Goal: Information Seeking & Learning: Check status

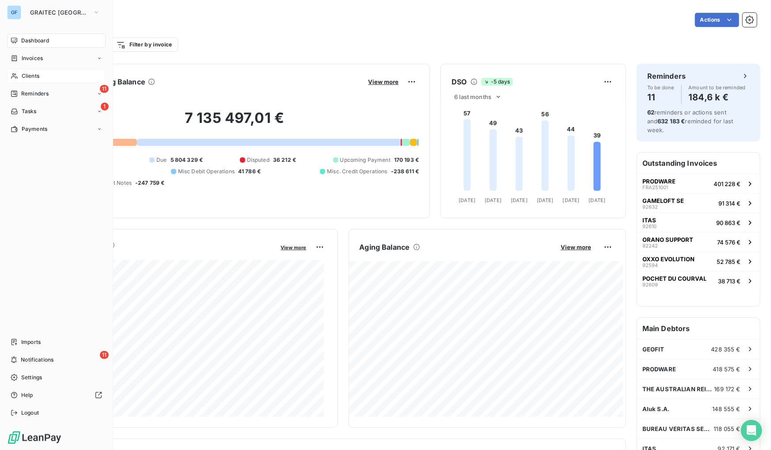
click at [31, 75] on span "Clients" at bounding box center [31, 76] width 18 height 8
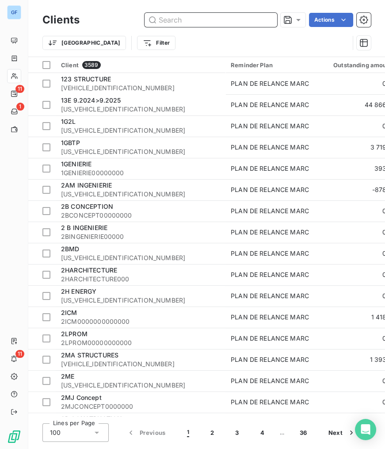
click at [188, 21] on input "text" at bounding box center [211, 20] width 133 height 14
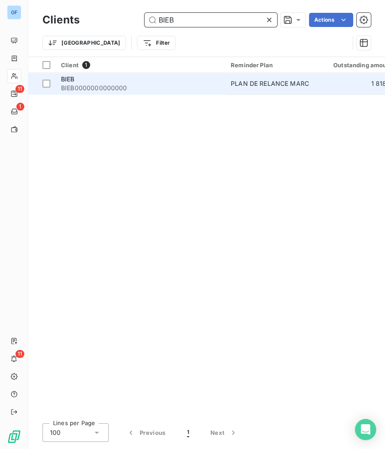
type input "BIEB"
click at [64, 77] on span "BIEB" at bounding box center [68, 79] width 14 height 8
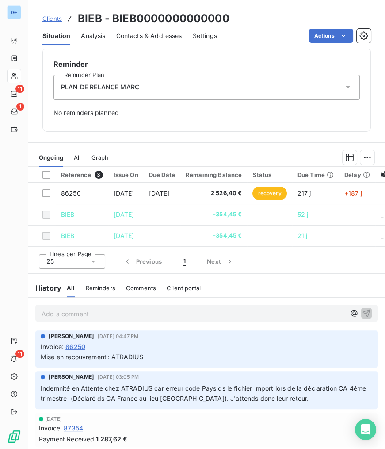
scroll to position [253, 0]
click at [80, 150] on div "All" at bounding box center [77, 157] width 7 height 19
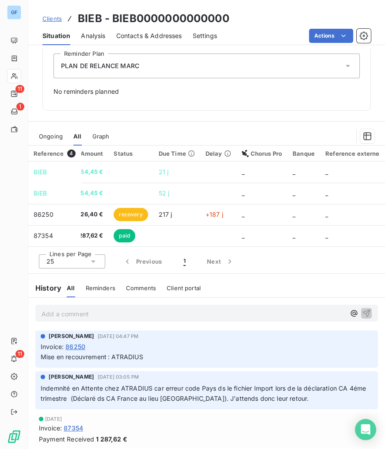
scroll to position [0, 0]
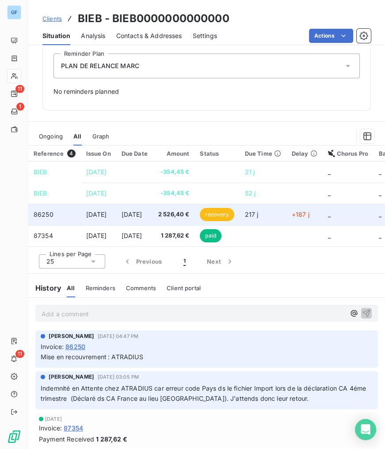
click at [141, 214] on span "[DATE]" at bounding box center [132, 214] width 21 height 8
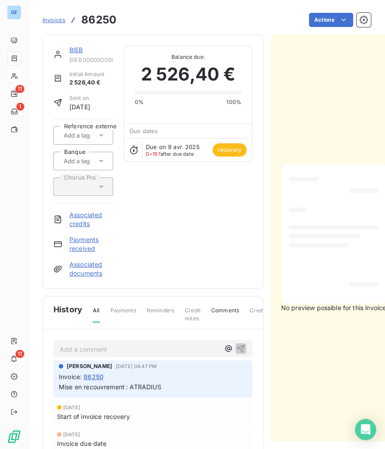
click at [58, 18] on span "Invoices" at bounding box center [53, 19] width 23 height 7
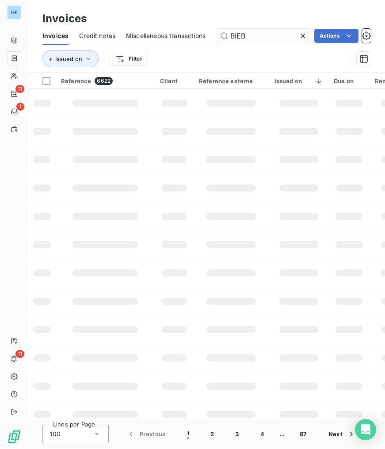
type input "BIEB"
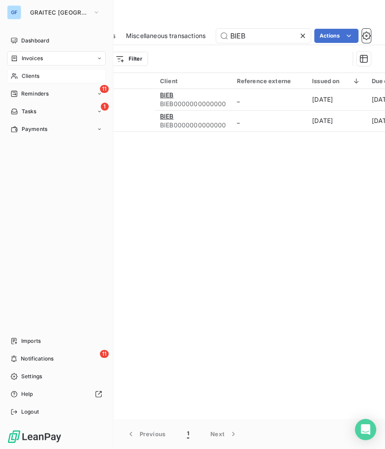
click at [32, 58] on span "Invoices" at bounding box center [32, 58] width 21 height 8
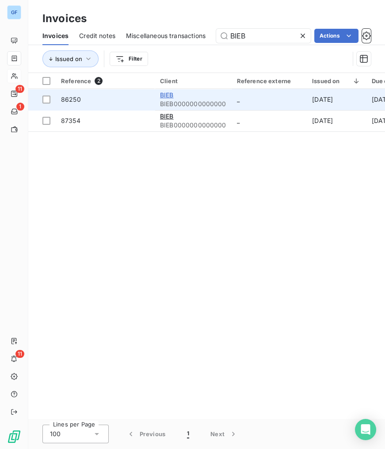
click at [169, 96] on span "BIEB" at bounding box center [167, 95] width 14 height 8
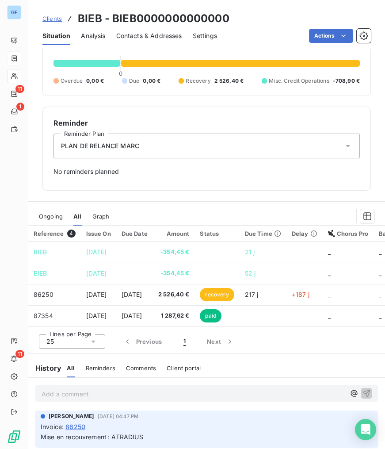
scroll to position [201, 0]
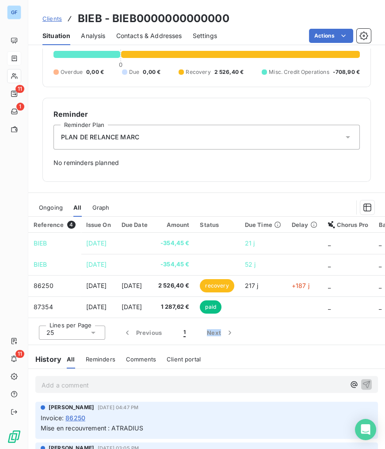
drag, startPoint x: 186, startPoint y: 320, endPoint x: 243, endPoint y: 322, distance: 57.5
click at [243, 322] on div "Lines per Page 25 Previous 1 Next" at bounding box center [206, 331] width 357 height 27
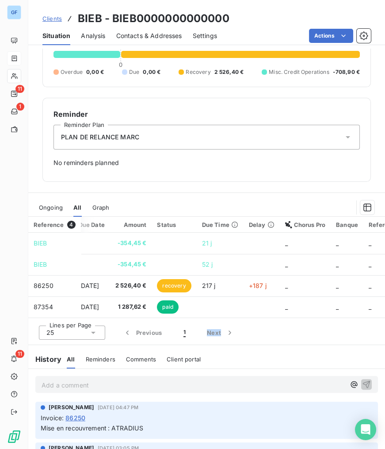
scroll to position [0, 58]
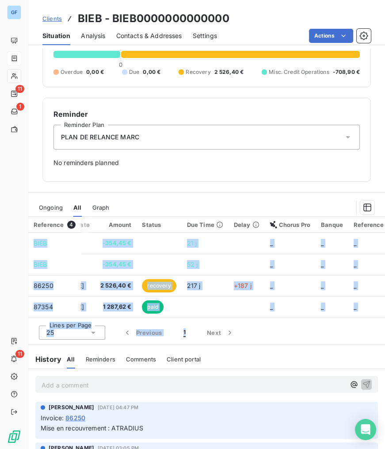
drag, startPoint x: 342, startPoint y: 320, endPoint x: 368, endPoint y: 318, distance: 26.6
click at [368, 318] on div "Reference 4 Issue On Due Date Amount Status Due Time Delay Chorus Pro Banque Re…" at bounding box center [206, 281] width 357 height 128
click at [371, 319] on div "Reference 4 Issue On Due Date Amount Status Due Time Delay Chorus Pro Banque Re…" at bounding box center [206, 281] width 357 height 128
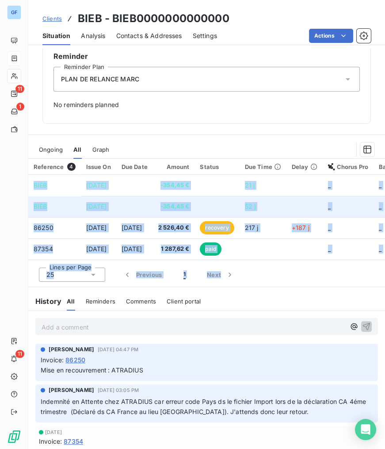
scroll to position [234, 0]
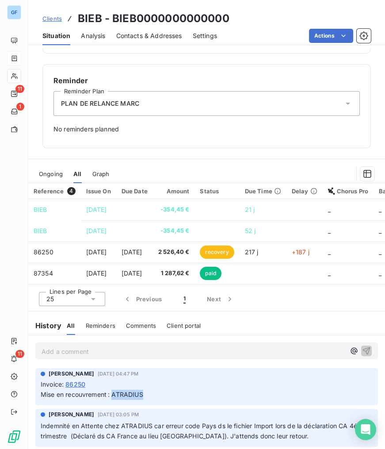
drag, startPoint x: 112, startPoint y: 395, endPoint x: 148, endPoint y: 398, distance: 35.5
click at [148, 398] on p "Mise en recouvrement : ATRADIUS" at bounding box center [207, 394] width 332 height 10
drag, startPoint x: 148, startPoint y: 398, endPoint x: 92, endPoint y: 356, distance: 70.4
click at [92, 356] on p "Add a comment ﻿" at bounding box center [194, 351] width 304 height 11
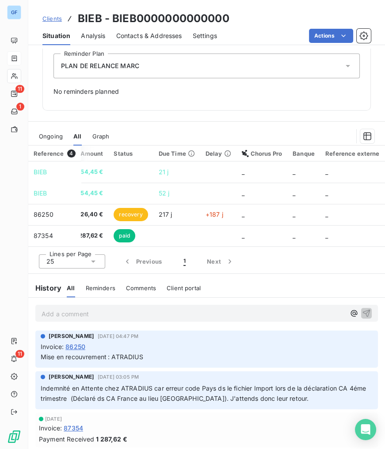
scroll to position [0, 0]
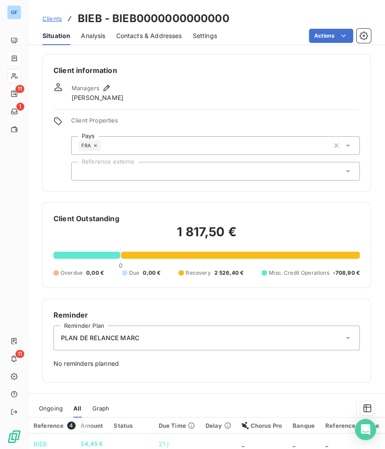
click at [52, 19] on span "Clients" at bounding box center [51, 18] width 19 height 7
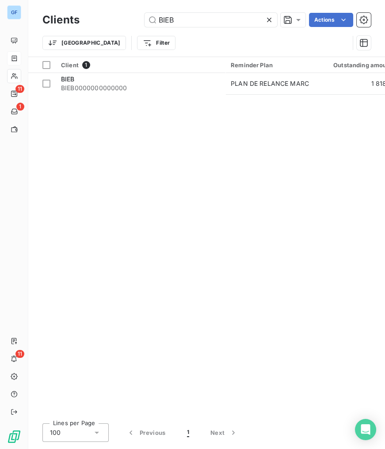
drag, startPoint x: 192, startPoint y: 23, endPoint x: 93, endPoint y: 23, distance: 98.6
click at [97, 23] on div "BIEB Actions" at bounding box center [230, 20] width 281 height 14
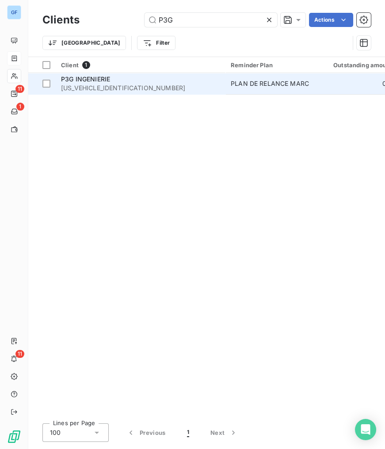
type input "P3G"
click at [95, 88] on span "[US_VEHICLE_IDENTIFICATION_NUMBER]" at bounding box center [140, 88] width 159 height 9
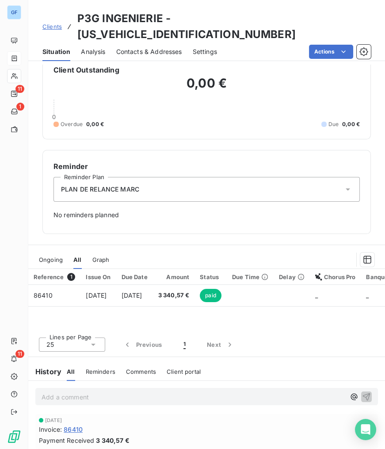
click at [89, 273] on div "Issue On" at bounding box center [98, 276] width 25 height 7
click at [111, 273] on div "Issue On" at bounding box center [98, 276] width 25 height 7
drag, startPoint x: 150, startPoint y: 261, endPoint x: 56, endPoint y: 254, distance: 94.4
click at [148, 273] on div "Due Date" at bounding box center [135, 276] width 26 height 7
click at [49, 256] on span "Ongoing" at bounding box center [51, 259] width 24 height 7
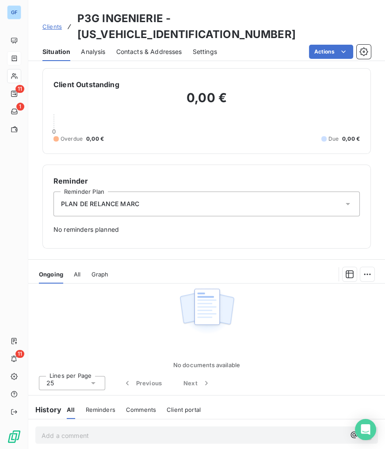
scroll to position [173, 0]
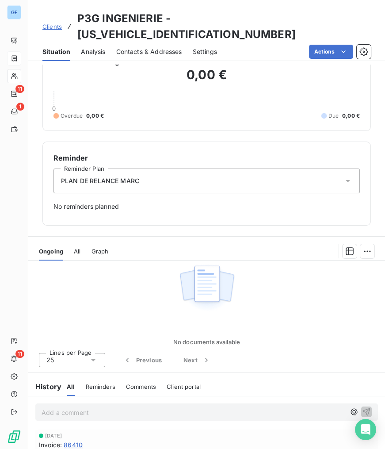
click at [91, 383] on span "Reminders" at bounding box center [101, 386] width 30 height 7
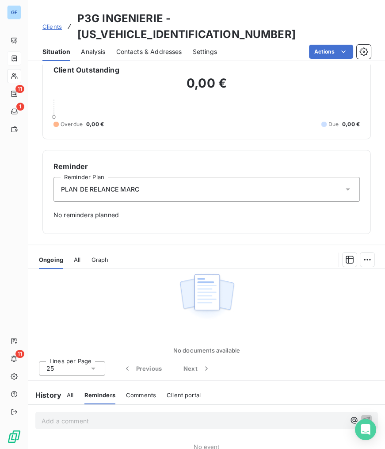
drag, startPoint x: 66, startPoint y: 379, endPoint x: 69, endPoint y: 389, distance: 10.6
click at [67, 391] on span "All" at bounding box center [70, 394] width 7 height 7
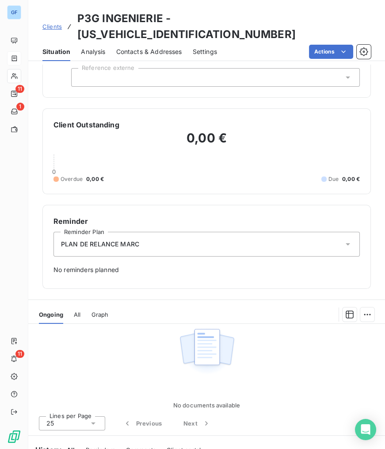
scroll to position [173, 0]
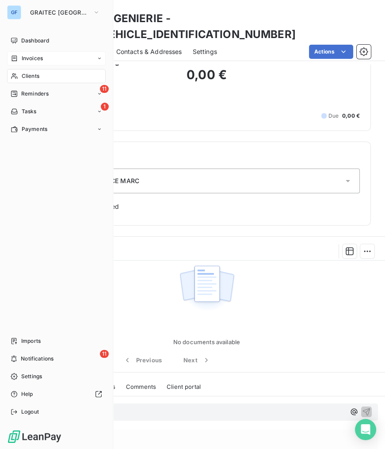
click at [27, 57] on span "Invoices" at bounding box center [32, 58] width 21 height 8
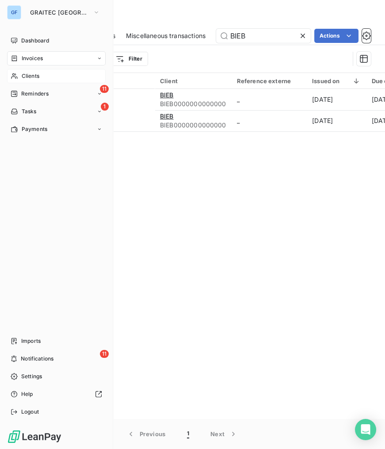
drag, startPoint x: 34, startPoint y: 77, endPoint x: 47, endPoint y: 73, distance: 13.4
click at [34, 76] on span "Clients" at bounding box center [31, 76] width 18 height 8
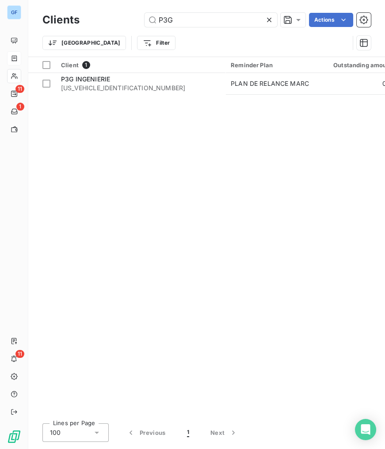
click at [265, 20] on icon at bounding box center [269, 19] width 9 height 9
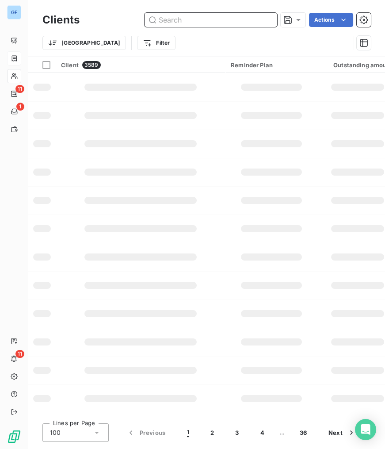
drag, startPoint x: 243, startPoint y: 22, endPoint x: 134, endPoint y: 20, distance: 108.3
click at [134, 20] on div "Actions" at bounding box center [230, 20] width 281 height 14
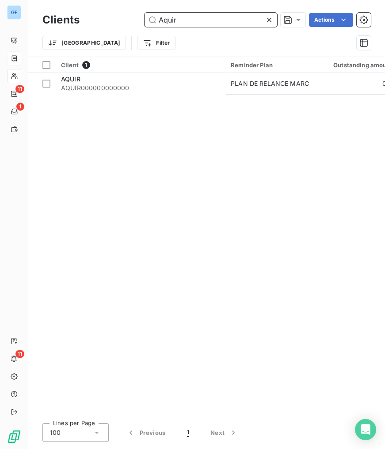
type input "Aquir"
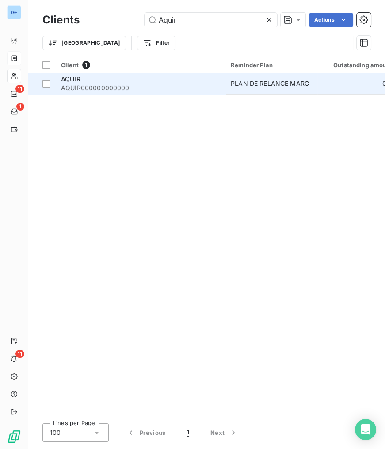
click at [65, 76] on span "AQUIR" at bounding box center [70, 79] width 19 height 8
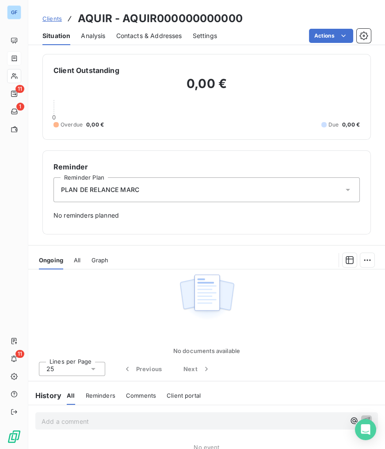
scroll to position [164, 0]
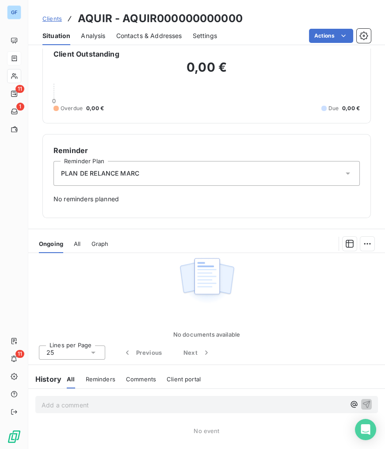
click at [83, 380] on div "All Reminders Comments Client portal" at bounding box center [134, 379] width 134 height 19
click at [92, 382] on div "Reminders" at bounding box center [101, 379] width 30 height 19
click at [70, 380] on span "All" at bounding box center [70, 378] width 7 height 7
click at [45, 377] on h6 "History" at bounding box center [44, 379] width 33 height 11
click at [94, 375] on span "Reminders" at bounding box center [101, 378] width 30 height 7
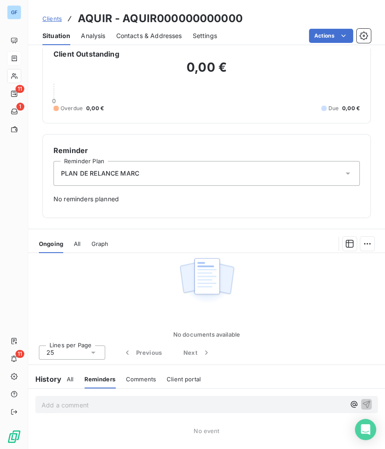
click at [131, 378] on span "Comments" at bounding box center [141, 378] width 30 height 7
click at [179, 380] on span "Client portal" at bounding box center [184, 378] width 34 height 7
drag, startPoint x: 140, startPoint y: 380, endPoint x: 97, endPoint y: 380, distance: 42.9
click at [137, 380] on span "Comments" at bounding box center [140, 378] width 30 height 7
drag, startPoint x: 97, startPoint y: 380, endPoint x: 64, endPoint y: 380, distance: 33.2
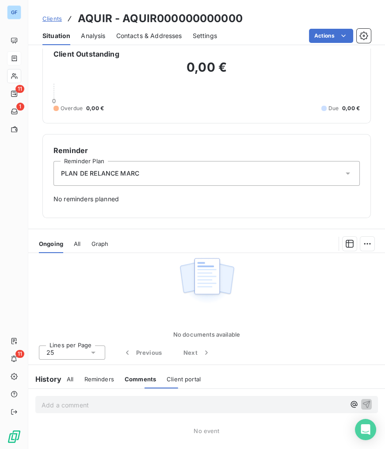
click at [96, 380] on span "Reminders" at bounding box center [99, 378] width 30 height 7
click at [57, 380] on h6 "History" at bounding box center [44, 379] width 33 height 11
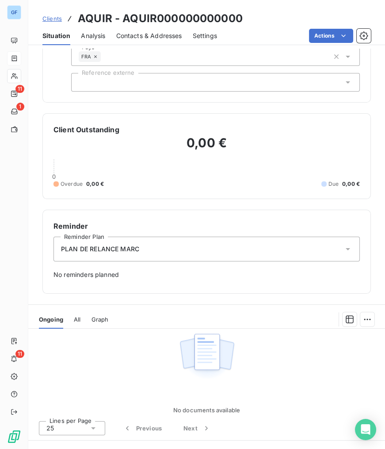
scroll to position [0, 0]
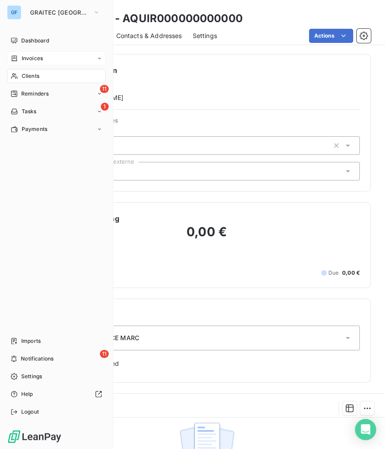
click at [28, 77] on span "Clients" at bounding box center [31, 76] width 18 height 8
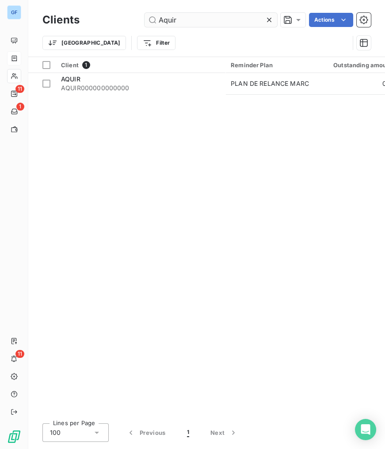
click at [267, 19] on icon at bounding box center [269, 19] width 9 height 9
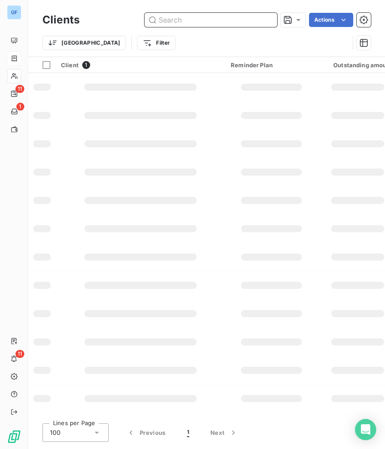
click at [217, 23] on input "text" at bounding box center [211, 20] width 133 height 14
type input "I"
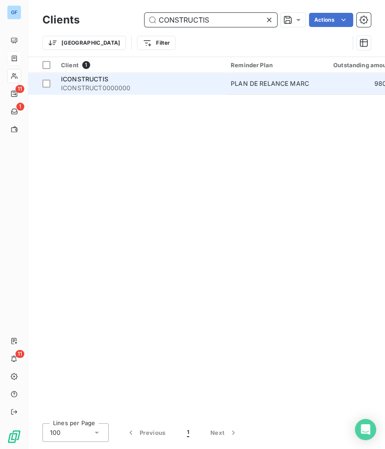
type input "CONSTRUCTIS"
click at [105, 75] on span "ICONSTRUCTIS" at bounding box center [84, 79] width 47 height 8
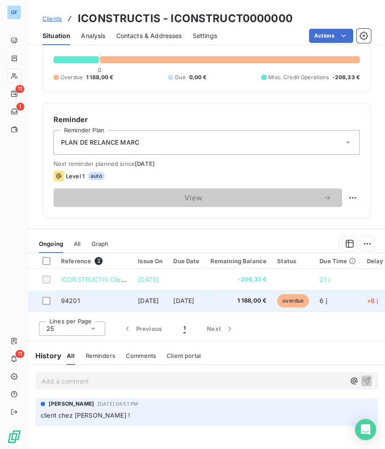
click at [156, 302] on span "[DATE]" at bounding box center [148, 301] width 21 height 8
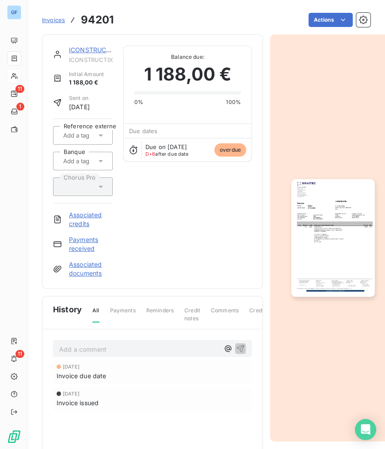
scroll to position [0, 17]
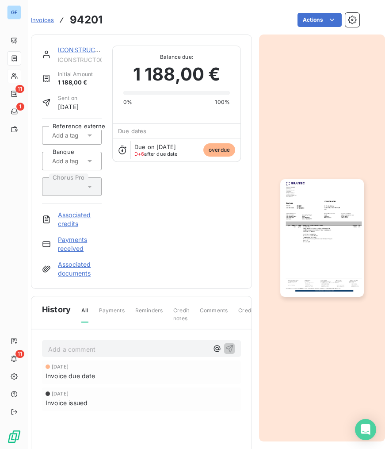
click at [316, 210] on img "button" at bounding box center [321, 238] width 83 height 118
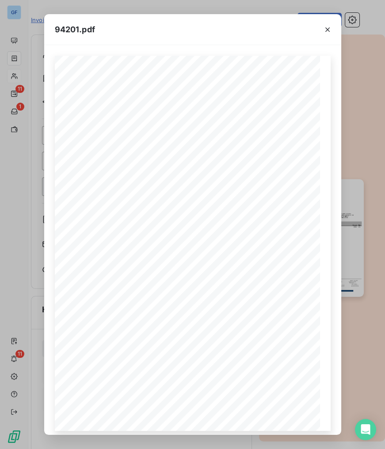
click at [14, 231] on div "94201.pdf Pos. Quantité Unité Numéro de l'article / Nom de l'article Prix net T…" at bounding box center [192, 224] width 385 height 449
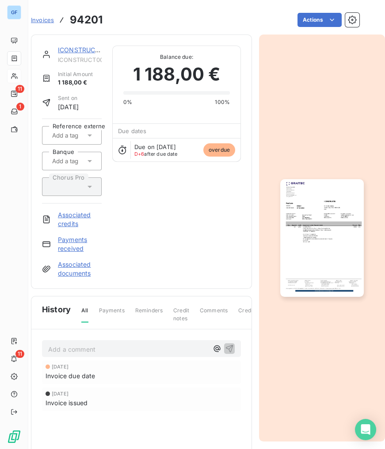
scroll to position [0, 0]
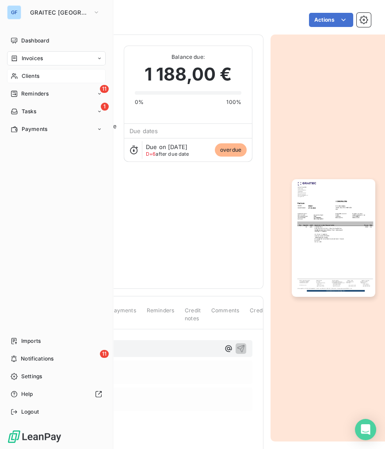
click at [31, 74] on span "Clients" at bounding box center [31, 76] width 18 height 8
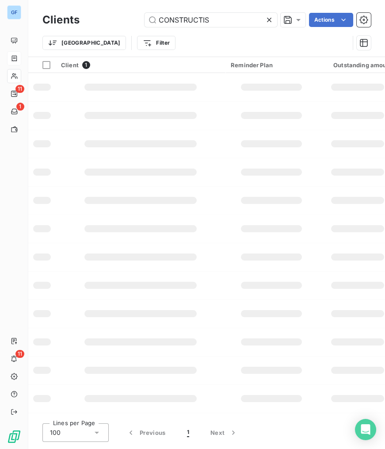
click at [266, 22] on icon at bounding box center [269, 19] width 9 height 9
click at [231, 19] on input "text" at bounding box center [211, 20] width 133 height 14
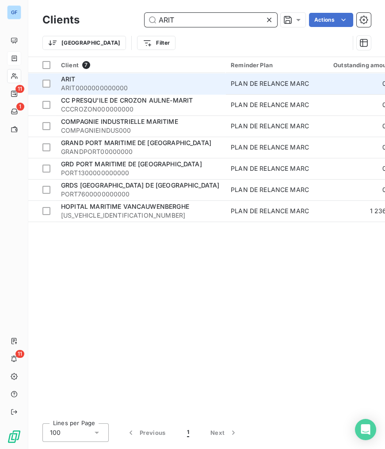
type input "ARIT"
click at [73, 75] on span "ARIT" at bounding box center [68, 79] width 15 height 8
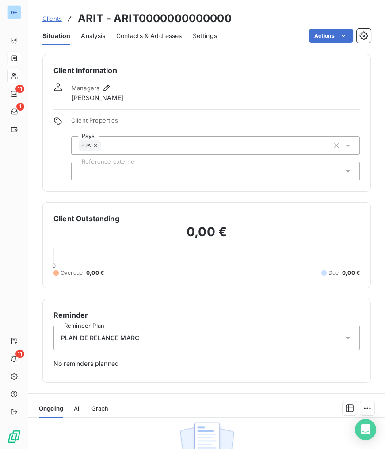
scroll to position [173, 0]
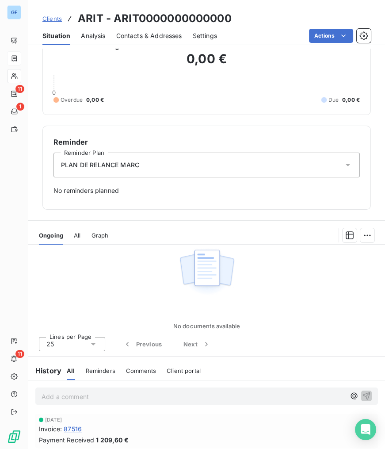
click at [82, 428] on span "87516" at bounding box center [73, 428] width 18 height 9
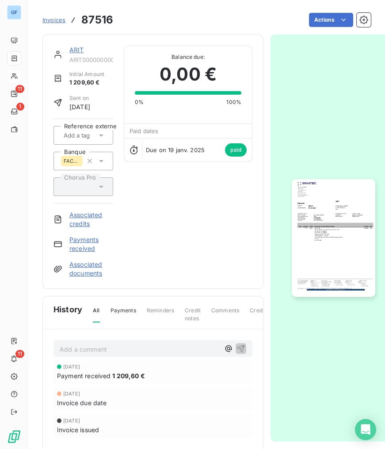
click at [348, 214] on img "button" at bounding box center [333, 238] width 83 height 118
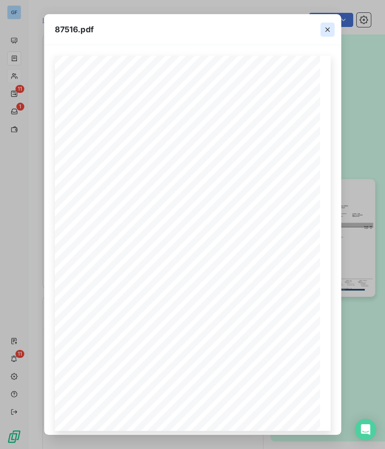
click at [330, 27] on icon "button" at bounding box center [327, 29] width 9 height 9
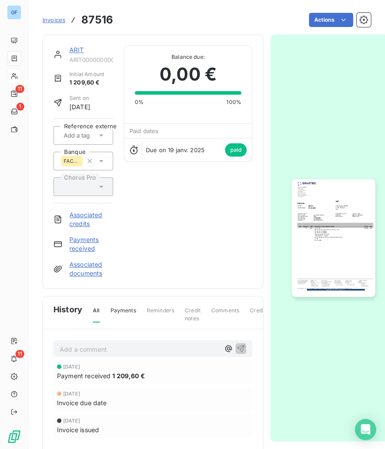
scroll to position [72, 0]
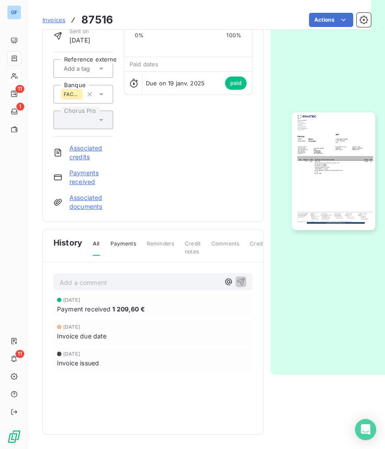
click at [330, 153] on img "button" at bounding box center [333, 171] width 83 height 118
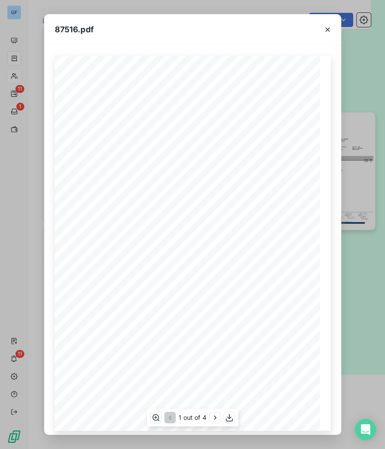
click at [107, 150] on div "Pos. Quantité Unité Numéro de l'article / Nom de l'article Prix net TVA 1 1.00 …" at bounding box center [193, 243] width 276 height 375
click at [328, 27] on icon "button" at bounding box center [327, 29] width 9 height 9
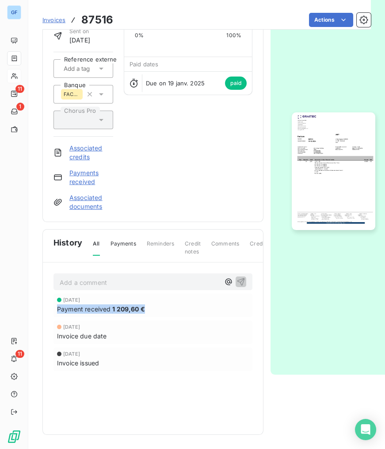
drag, startPoint x: 58, startPoint y: 303, endPoint x: 153, endPoint y: 301, distance: 94.6
click at [153, 304] on div "Payment received 1 209,60 €" at bounding box center [153, 308] width 192 height 9
click at [328, 159] on img "button" at bounding box center [333, 171] width 83 height 118
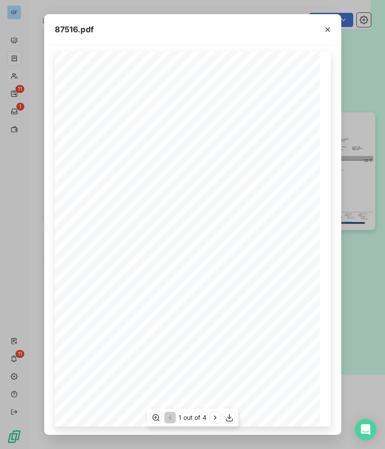
scroll to position [6, 0]
click at [211, 420] on icon "button" at bounding box center [215, 417] width 9 height 9
click at [330, 28] on icon "button" at bounding box center [327, 29] width 9 height 9
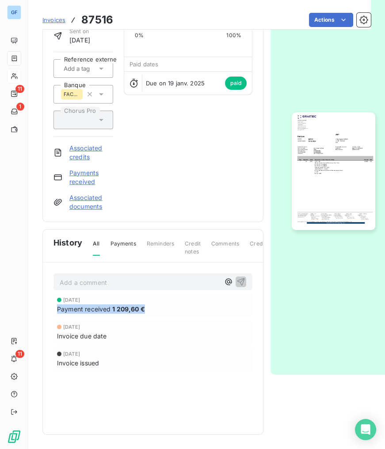
click at [128, 304] on span "1 209,60 €" at bounding box center [128, 308] width 33 height 9
drag, startPoint x: 111, startPoint y: 302, endPoint x: 147, endPoint y: 305, distance: 36.3
click at [147, 305] on div "Payment received 1 209,60 €" at bounding box center [153, 308] width 192 height 9
drag, startPoint x: 147, startPoint y: 305, endPoint x: 118, endPoint y: 236, distance: 75.1
click at [118, 240] on span "Payments" at bounding box center [124, 247] width 26 height 15
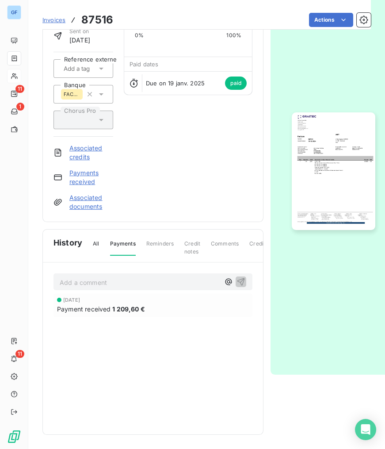
click at [93, 240] on span "All" at bounding box center [96, 247] width 6 height 15
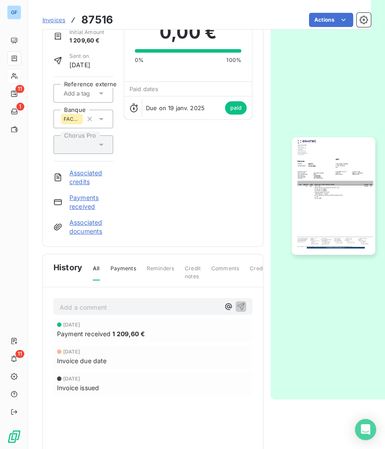
scroll to position [0, 0]
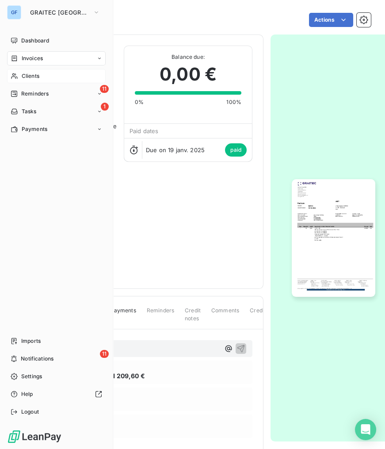
click at [28, 76] on span "Clients" at bounding box center [31, 76] width 18 height 8
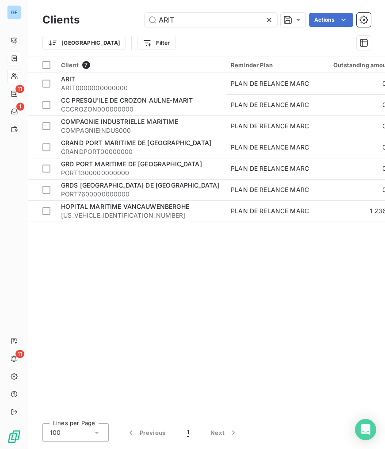
drag, startPoint x: 189, startPoint y: 19, endPoint x: 126, endPoint y: 20, distance: 62.8
click at [139, 19] on div "ARIT Actions" at bounding box center [230, 20] width 281 height 14
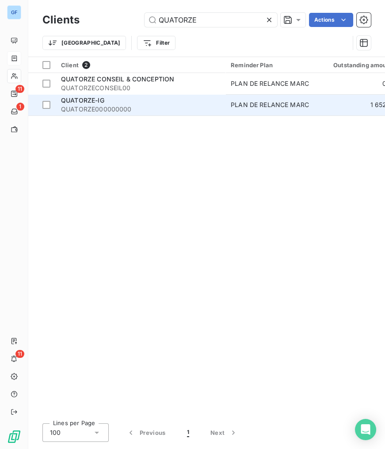
type input "QUATORZE"
click at [82, 103] on span "QUATORZE-IG" at bounding box center [82, 100] width 43 height 8
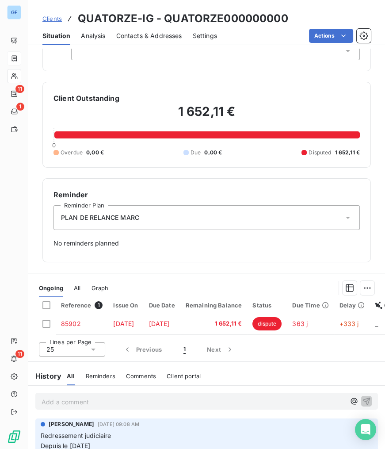
scroll to position [241, 0]
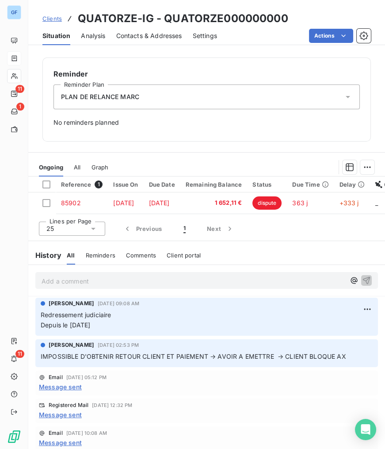
drag, startPoint x: 40, startPoint y: 317, endPoint x: 109, endPoint y: 327, distance: 69.6
click at [109, 327] on p "Redressement judiciaire Depuis le [DATE]" at bounding box center [207, 320] width 332 height 20
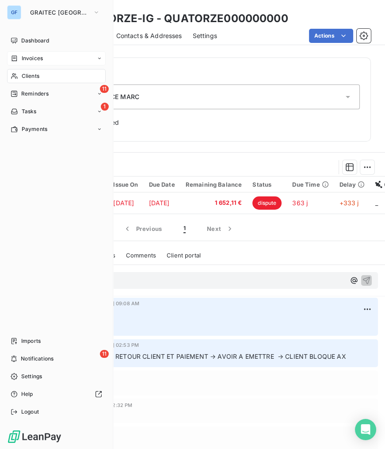
click at [35, 76] on span "Clients" at bounding box center [31, 76] width 18 height 8
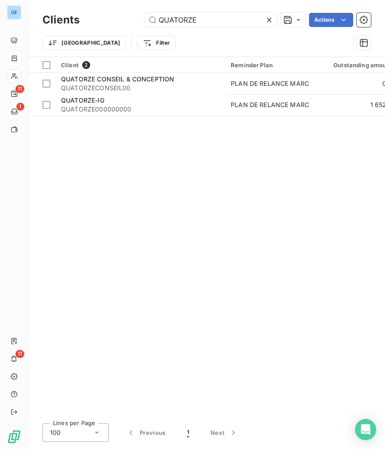
click at [271, 18] on icon at bounding box center [269, 19] width 9 height 9
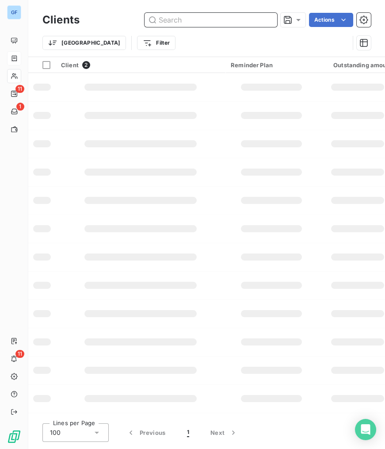
click at [233, 20] on input "text" at bounding box center [211, 20] width 133 height 14
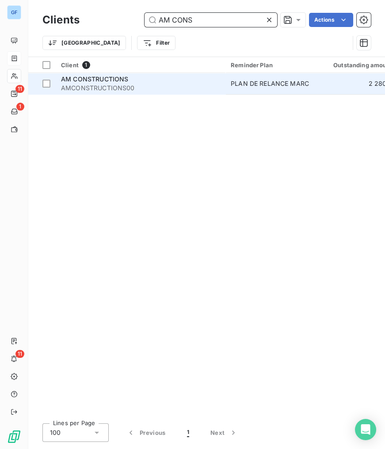
type input "AM CONS"
click at [116, 79] on span "AM CONSTRUCTIONS" at bounding box center [94, 79] width 67 height 8
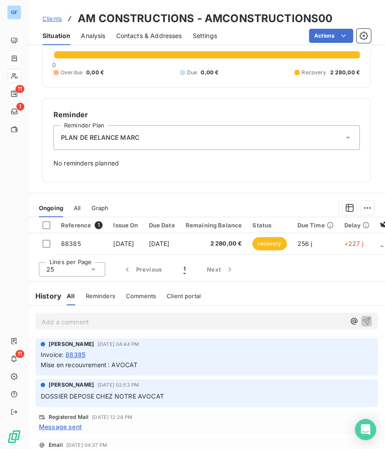
scroll to position [201, 0]
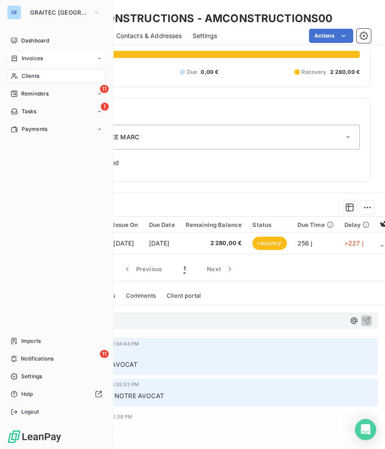
click at [29, 78] on span "Clients" at bounding box center [31, 76] width 18 height 8
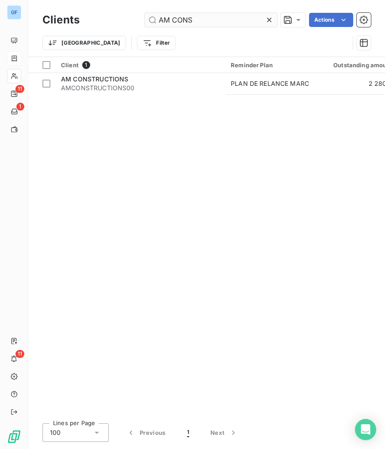
click at [262, 21] on input "AM CONS" at bounding box center [211, 20] width 133 height 14
click at [250, 21] on input "AM CONS" at bounding box center [211, 20] width 133 height 14
click at [271, 18] on icon at bounding box center [269, 19] width 9 height 9
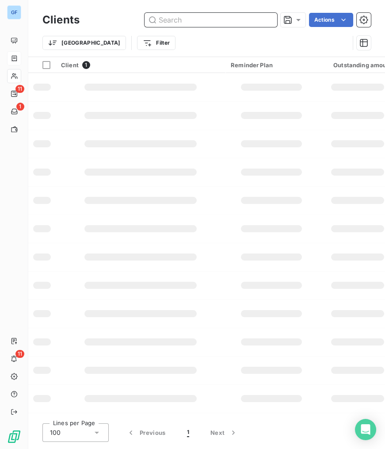
click at [252, 17] on input "text" at bounding box center [211, 20] width 133 height 14
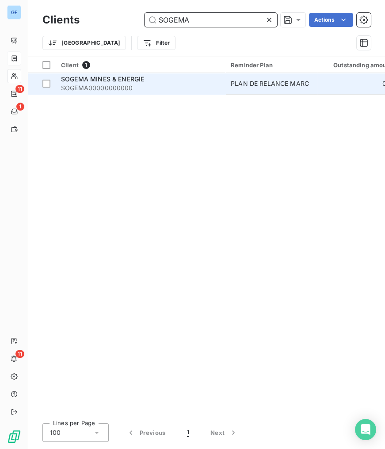
type input "SOGEMA"
click at [103, 84] on span "SOGEMA00000000000" at bounding box center [140, 88] width 159 height 9
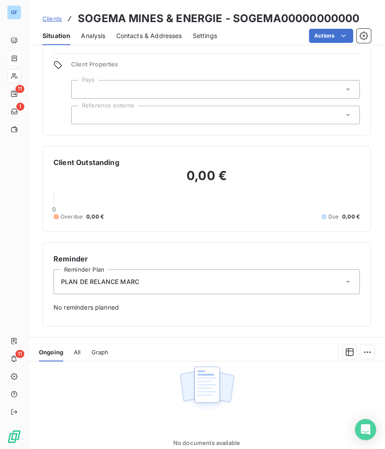
scroll to position [164, 0]
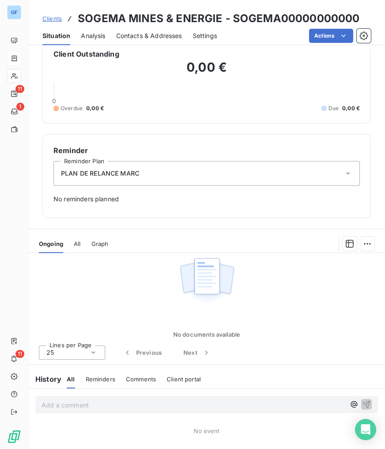
click at [100, 380] on span "Reminders" at bounding box center [101, 378] width 30 height 7
click at [68, 381] on span "All" at bounding box center [70, 378] width 7 height 7
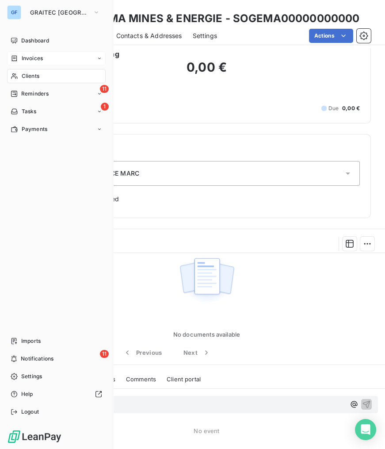
click at [34, 56] on span "Invoices" at bounding box center [32, 58] width 21 height 8
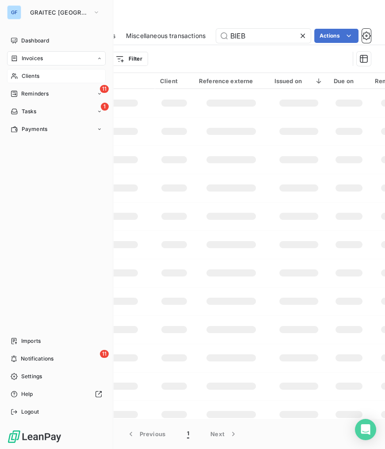
click at [22, 80] on nav "Dashboard Invoices Invoices Credit notes Miscellaneous transactions Clients 11 …" at bounding box center [56, 85] width 99 height 103
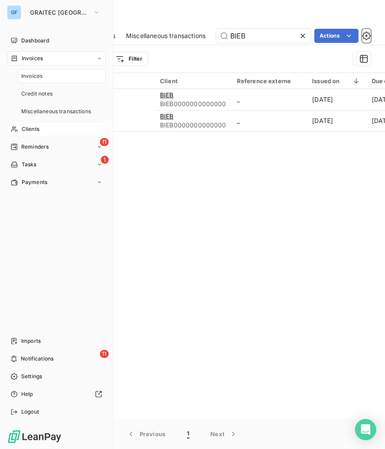
click at [34, 125] on span "Clients" at bounding box center [31, 129] width 18 height 8
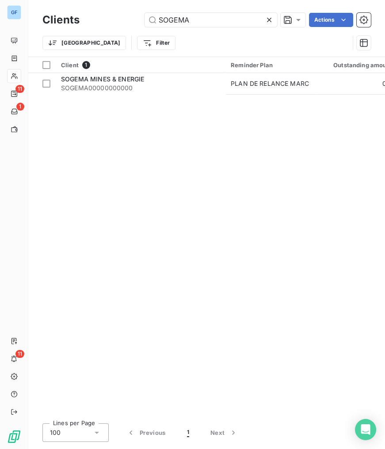
drag, startPoint x: 156, startPoint y: 22, endPoint x: 96, endPoint y: 25, distance: 59.7
click at [128, 23] on div "SOGEMA Actions" at bounding box center [230, 20] width 281 height 14
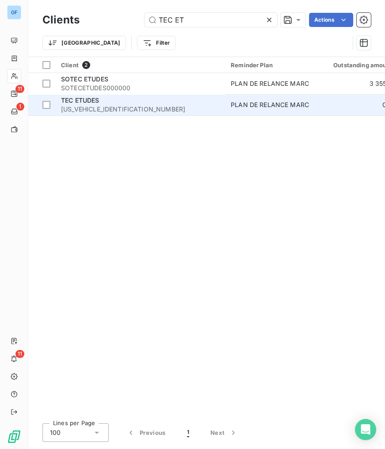
type input "TEC ET"
click at [84, 99] on span "TEC ETUDES" at bounding box center [80, 100] width 38 height 8
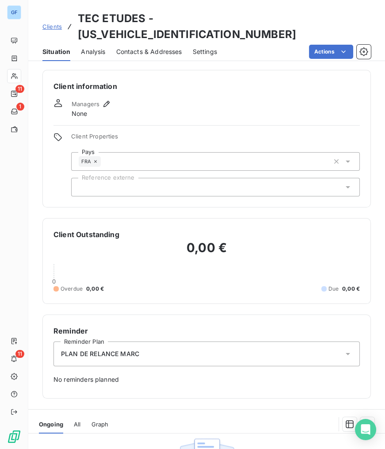
scroll to position [164, 0]
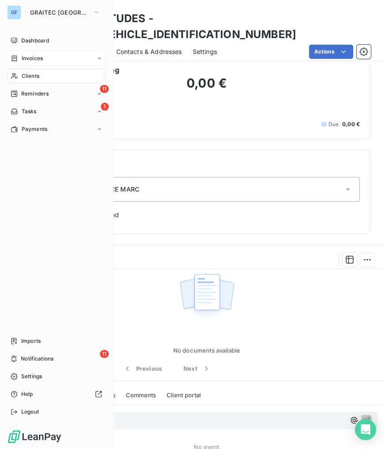
click at [31, 55] on span "Invoices" at bounding box center [32, 58] width 21 height 8
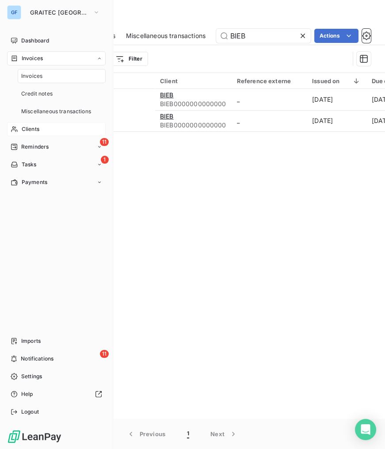
click at [30, 129] on span "Clients" at bounding box center [31, 129] width 18 height 8
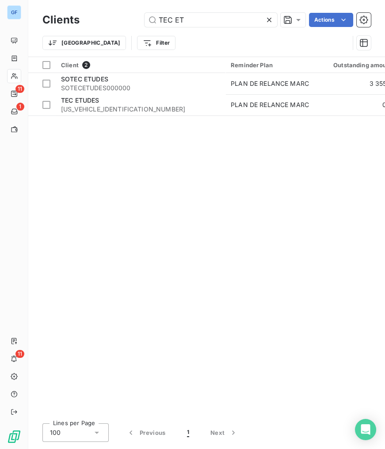
click at [269, 20] on icon at bounding box center [269, 20] width 4 height 4
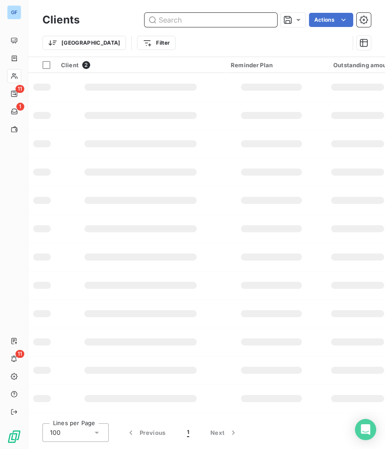
click at [211, 18] on input "text" at bounding box center [211, 20] width 133 height 14
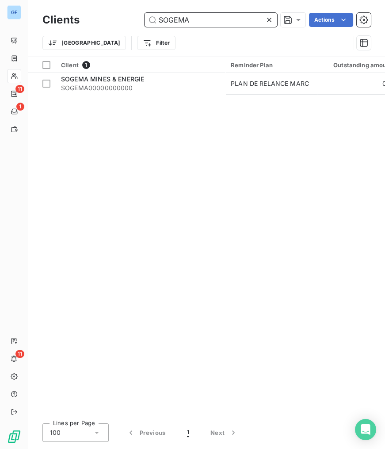
drag, startPoint x: 202, startPoint y: 20, endPoint x: 81, endPoint y: 18, distance: 120.3
click at [84, 18] on div "Clients SOGEMA Actions" at bounding box center [206, 20] width 328 height 19
click at [186, 27] on input "SOGEMA" at bounding box center [211, 20] width 133 height 14
drag, startPoint x: 201, startPoint y: 22, endPoint x: 122, endPoint y: 25, distance: 79.6
click at [122, 25] on div "SOGEMA Actions" at bounding box center [230, 20] width 281 height 14
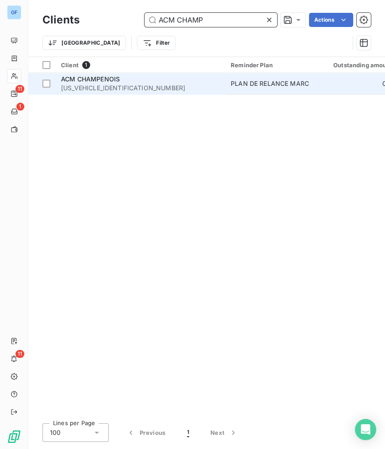
type input "ACM CHAMP"
click at [89, 93] on td "ACM CHAMPENOIS [US_VEHICLE_IDENTIFICATION_NUMBER]" at bounding box center [141, 83] width 170 height 21
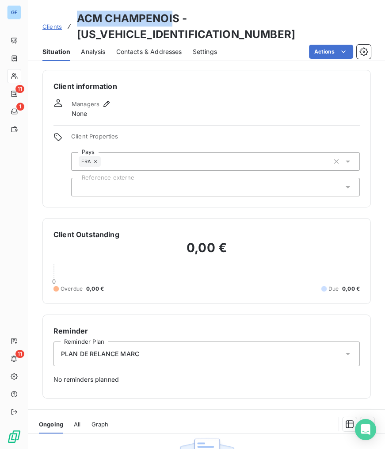
drag, startPoint x: 175, startPoint y: 20, endPoint x: 61, endPoint y: 19, distance: 113.2
click at [61, 19] on div "Clients ACM CHAMPENOIS - [US_VEHICLE_IDENTIFICATION_NUMBER]" at bounding box center [206, 27] width 328 height 32
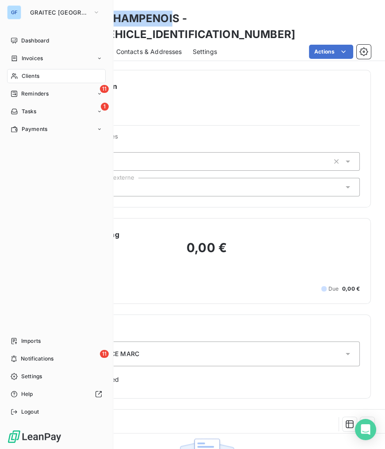
click at [38, 74] on span "Clients" at bounding box center [31, 76] width 18 height 8
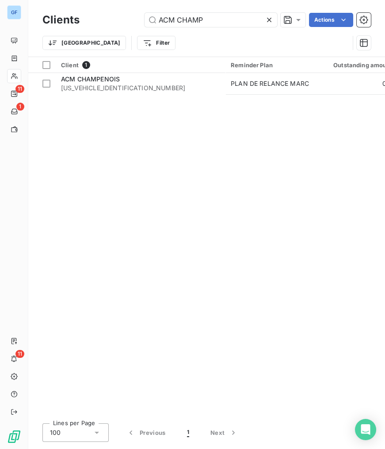
click at [269, 19] on icon at bounding box center [269, 20] width 4 height 4
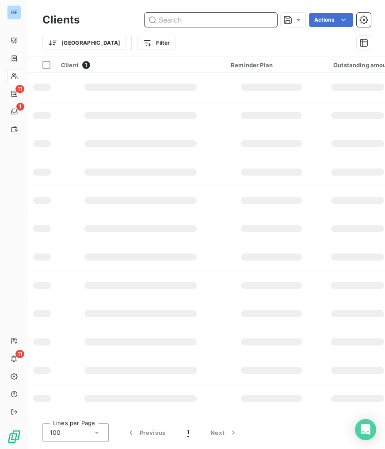
click at [252, 19] on input "text" at bounding box center [211, 20] width 133 height 14
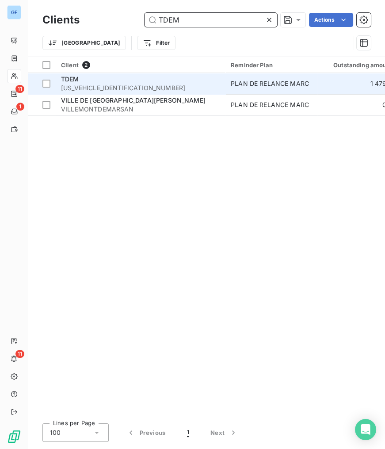
type input "TDEM"
click at [76, 85] on span "[US_VEHICLE_IDENTIFICATION_NUMBER]" at bounding box center [140, 88] width 159 height 9
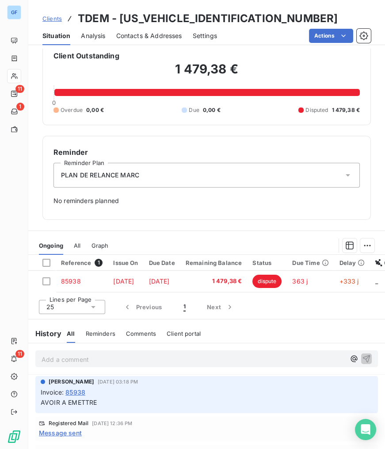
scroll to position [201, 0]
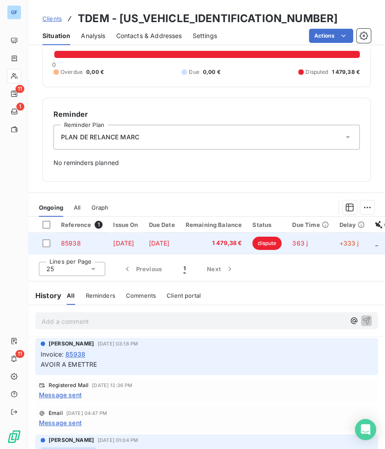
click at [155, 244] on td "[DATE]" at bounding box center [162, 243] width 37 height 21
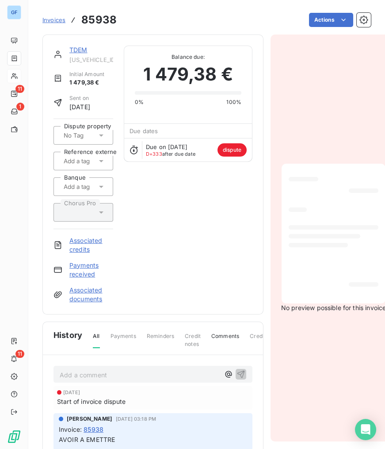
click at [73, 50] on link "TDEM" at bounding box center [78, 50] width 18 height 8
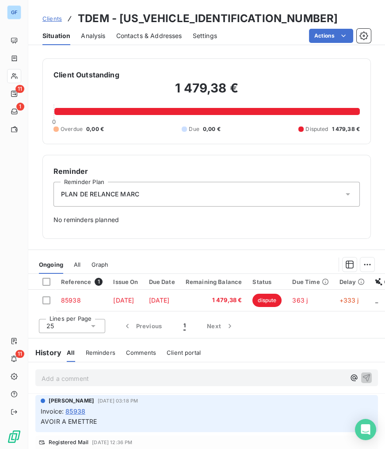
scroll to position [160, 0]
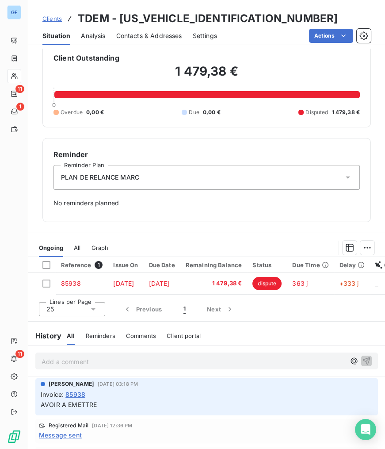
click at [54, 21] on span "Clients" at bounding box center [51, 18] width 19 height 7
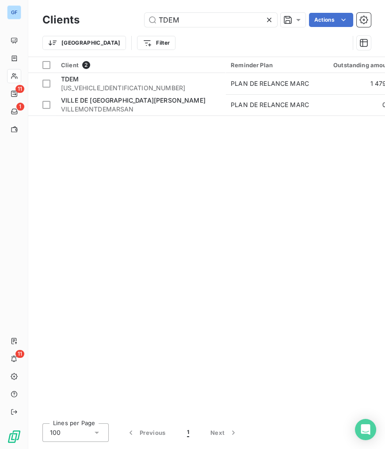
click at [99, 19] on div "TDEM Actions" at bounding box center [230, 20] width 281 height 14
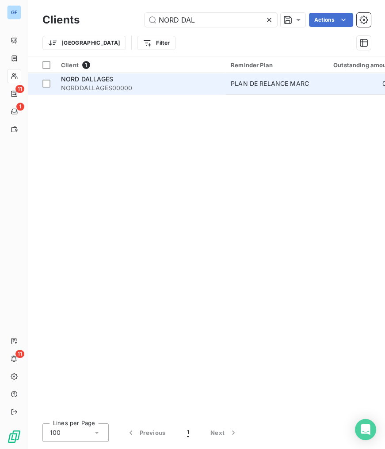
type input "NORD DAL"
click at [93, 80] on span "NORD DALLAGES" at bounding box center [87, 79] width 52 height 8
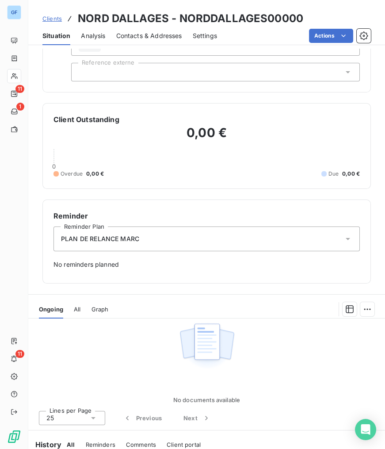
scroll to position [164, 0]
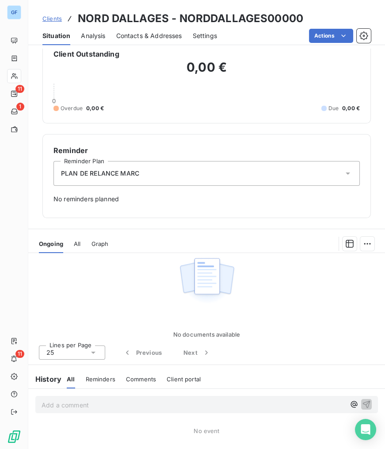
click at [60, 23] on link "Clients" at bounding box center [51, 18] width 19 height 9
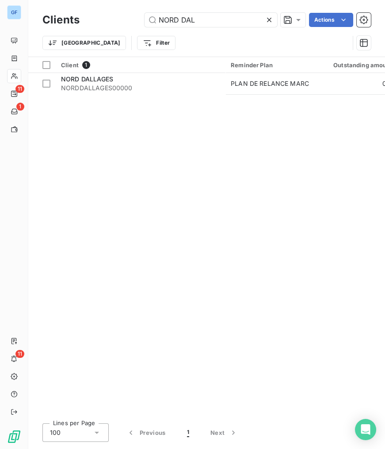
drag, startPoint x: 199, startPoint y: 18, endPoint x: 124, endPoint y: 15, distance: 75.2
click at [124, 15] on div "NORD DAL Actions" at bounding box center [230, 20] width 281 height 14
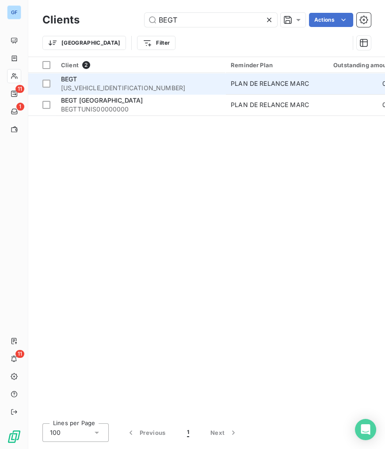
type input "BEGT"
click at [69, 78] on span "BEGT" at bounding box center [69, 79] width 16 height 8
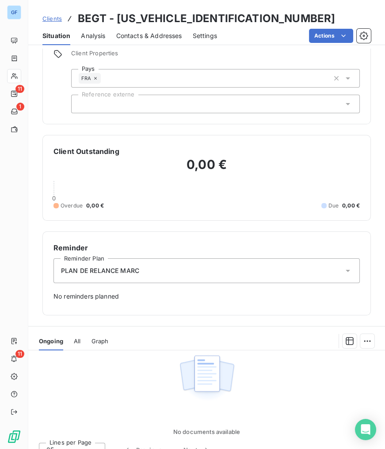
scroll to position [164, 0]
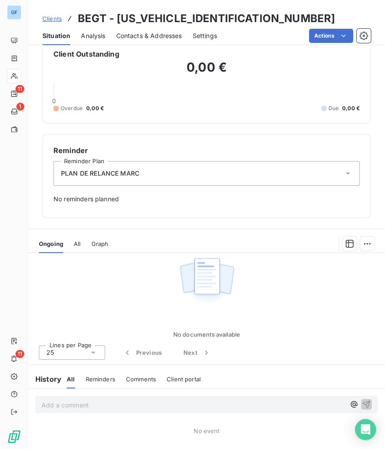
click at [54, 15] on span "Clients" at bounding box center [51, 18] width 19 height 7
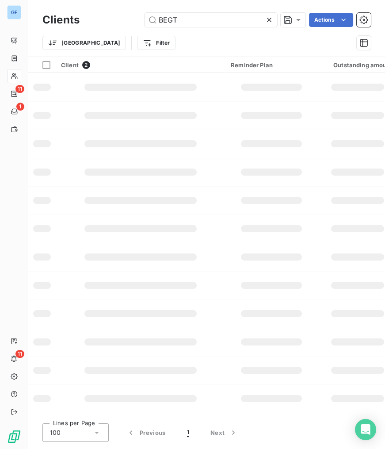
drag, startPoint x: 176, startPoint y: 24, endPoint x: 122, endPoint y: 23, distance: 53.5
click at [122, 23] on div "BEGT Actions" at bounding box center [230, 20] width 281 height 14
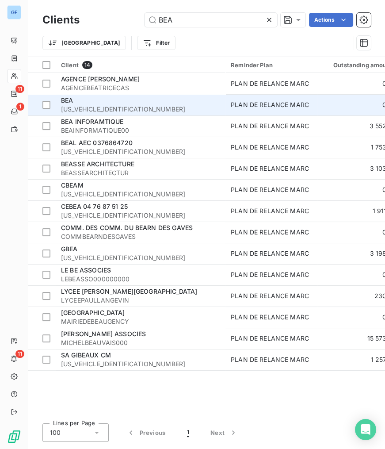
type input "BEA"
click at [74, 97] on div "BEA" at bounding box center [140, 100] width 159 height 9
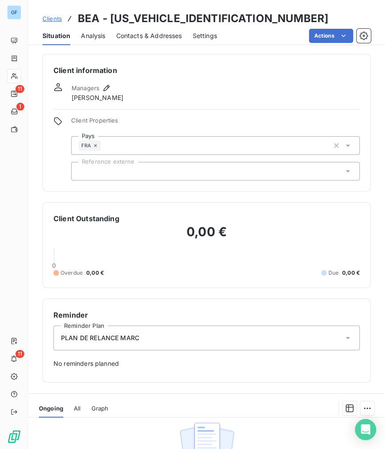
scroll to position [164, 0]
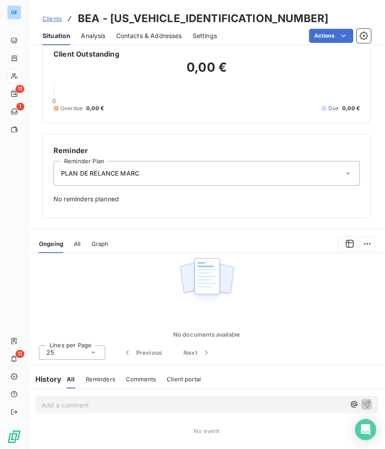
click at [50, 18] on span "Clients" at bounding box center [51, 18] width 19 height 7
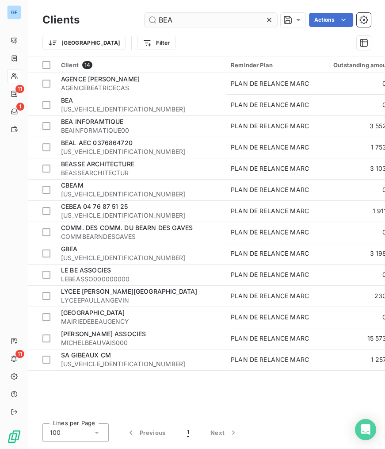
click at [203, 22] on input "BEA" at bounding box center [211, 20] width 133 height 14
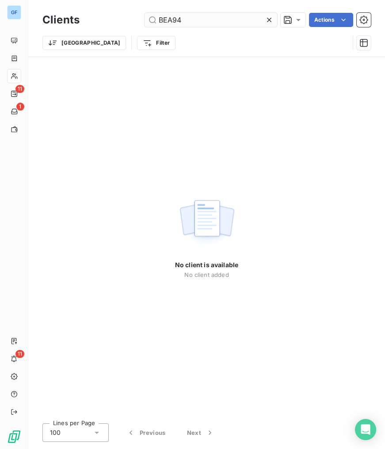
click at [176, 18] on input "BEA94" at bounding box center [211, 20] width 133 height 14
click at [174, 18] on input "BEA94" at bounding box center [211, 20] width 133 height 14
type input "BEA 94"
click at [271, 21] on icon at bounding box center [269, 19] width 9 height 9
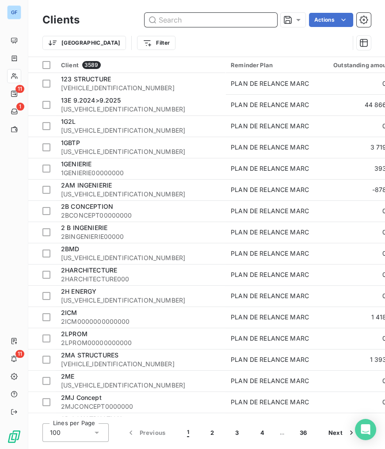
click at [168, 24] on input "text" at bounding box center [211, 20] width 133 height 14
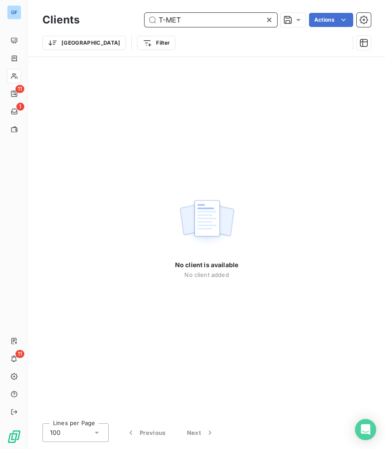
click at [165, 19] on input "T-MET" at bounding box center [211, 20] width 133 height 14
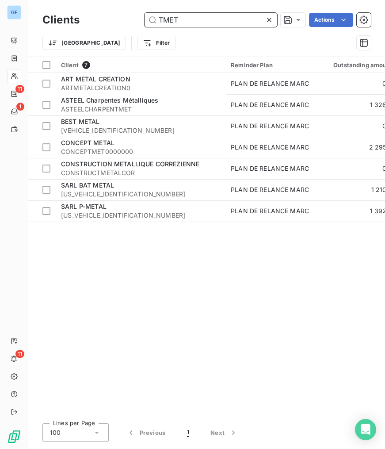
click at [204, 18] on input "TMET" at bounding box center [211, 20] width 133 height 14
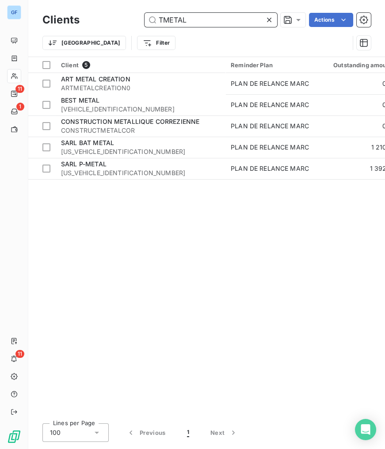
click at [110, 21] on div "TMETAL Actions" at bounding box center [230, 20] width 281 height 14
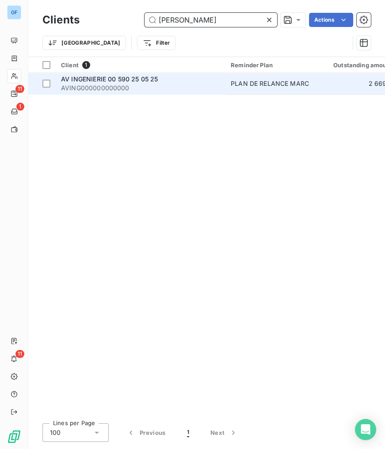
type input "[PERSON_NAME]"
click at [101, 77] on span "AV INGENIERIE 00 590 25 05 25" at bounding box center [109, 79] width 97 height 8
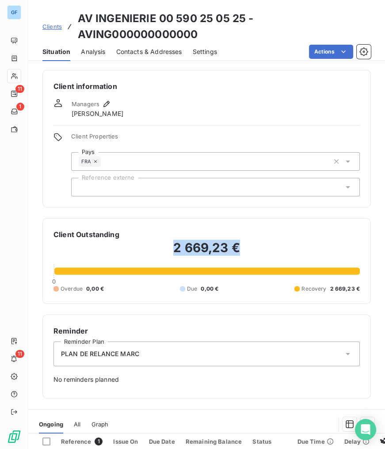
drag, startPoint x: 170, startPoint y: 244, endPoint x: 243, endPoint y: 249, distance: 73.1
click at [243, 249] on h2 "2 669,23 €" at bounding box center [206, 252] width 306 height 25
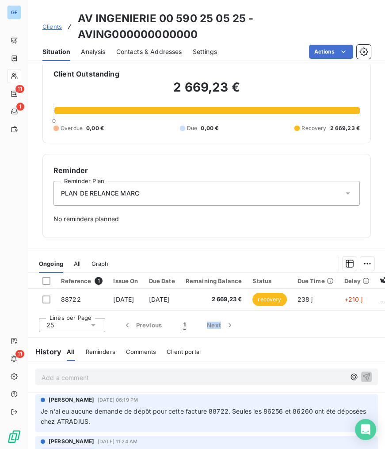
drag, startPoint x: 207, startPoint y: 313, endPoint x: 250, endPoint y: 313, distance: 42.4
click at [250, 313] on div "Lines per Page 25 Previous 1 Next" at bounding box center [206, 323] width 357 height 27
click at [175, 84] on h2 "2 669,23 €" at bounding box center [206, 91] width 306 height 25
drag, startPoint x: 164, startPoint y: 87, endPoint x: 244, endPoint y: 92, distance: 79.7
click at [244, 92] on h2 "2 669,23 €" at bounding box center [206, 91] width 306 height 25
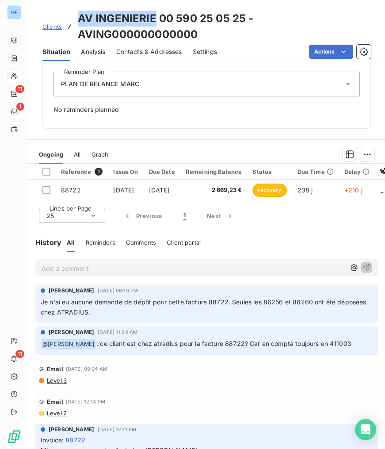
drag, startPoint x: 78, startPoint y: 18, endPoint x: 155, endPoint y: 19, distance: 76.5
click at [155, 19] on h3 "AV INGENIERIE 00 590 25 05 25 - AVING000000000000" at bounding box center [224, 27] width 293 height 32
copy h3 "AV INGENIERIE"
click at [147, 51] on span "Contacts & Addresses" at bounding box center [149, 51] width 66 height 9
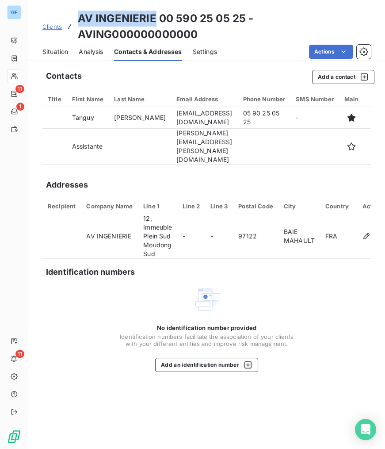
click at [54, 25] on span "Clients" at bounding box center [51, 26] width 19 height 7
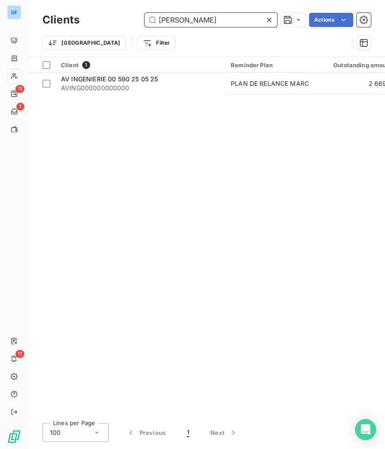
drag, startPoint x: 133, startPoint y: 13, endPoint x: 96, endPoint y: 11, distance: 36.8
click at [102, 11] on div "Clients [PERSON_NAME]" at bounding box center [206, 20] width 328 height 19
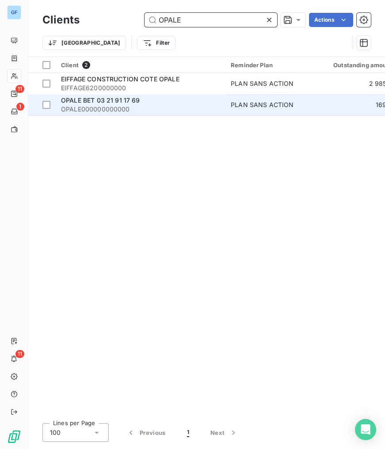
type input "OPALE"
click at [93, 103] on span "OPALE BET 03 21 91 17 69" at bounding box center [100, 100] width 79 height 8
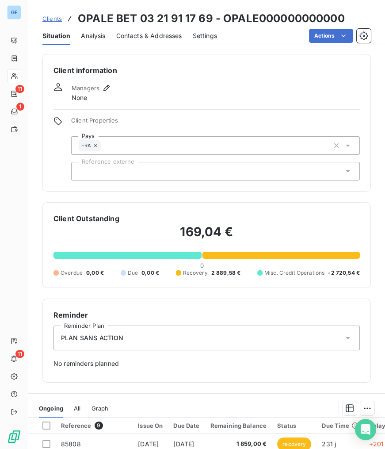
click at [60, 12] on div "Clients OPALE BET 03 21 91 17 69 - OPALE000000000000" at bounding box center [193, 19] width 302 height 16
click at [54, 18] on span "Clients" at bounding box center [51, 18] width 19 height 7
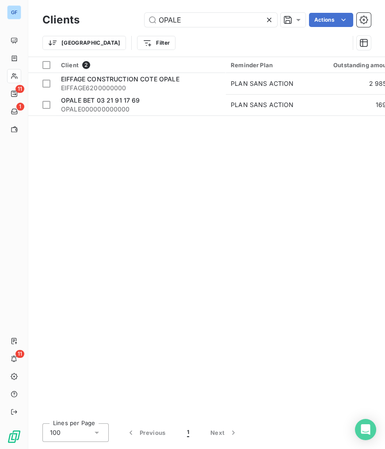
drag, startPoint x: 214, startPoint y: 23, endPoint x: 110, endPoint y: 22, distance: 103.4
click at [121, 20] on div "OPALE Actions" at bounding box center [230, 20] width 281 height 14
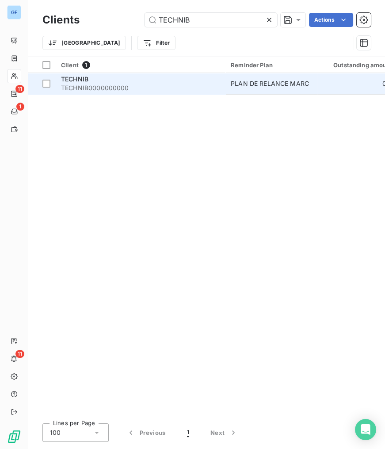
type input "TECHNIB"
click at [66, 80] on span "TECHNIB" at bounding box center [74, 79] width 27 height 8
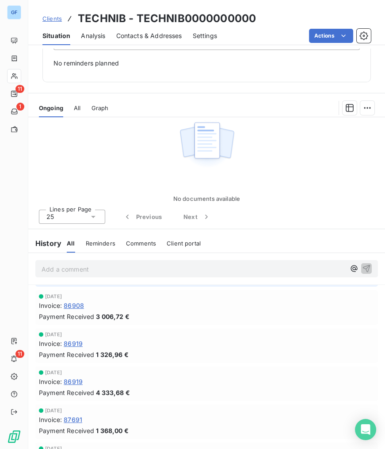
scroll to position [40, 0]
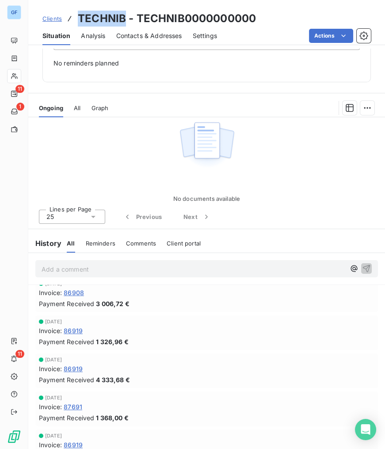
drag, startPoint x: 125, startPoint y: 16, endPoint x: 76, endPoint y: 18, distance: 48.6
click at [76, 18] on div "Clients TECHNIB - TECHNIB0000000000" at bounding box center [149, 19] width 214 height 16
copy h3 "TECHNIB"
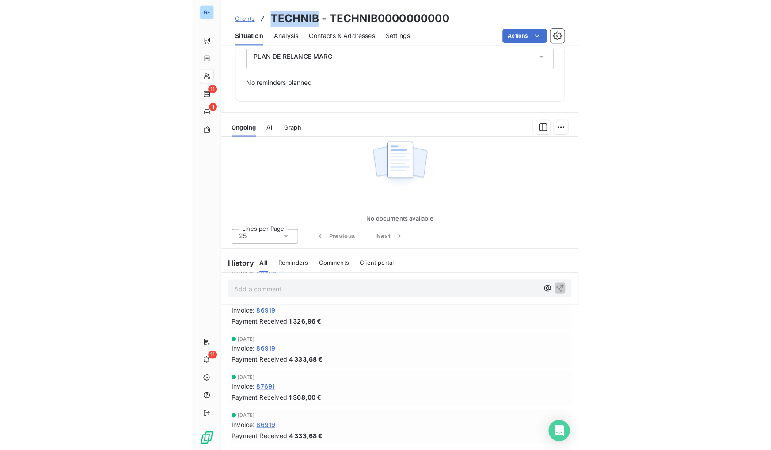
scroll to position [0, 0]
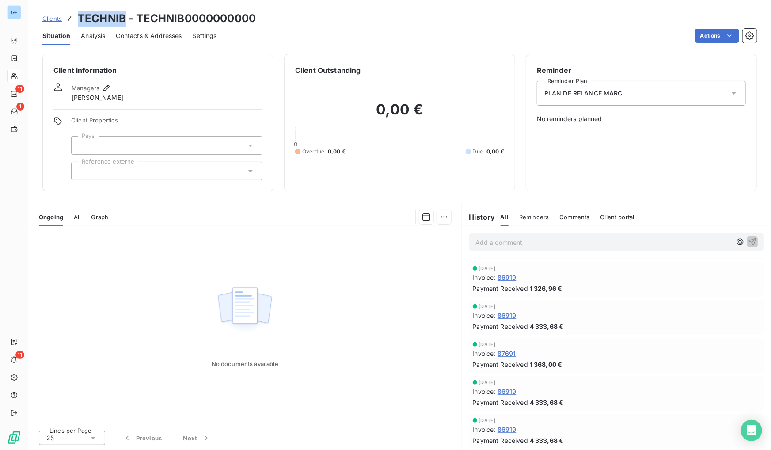
click at [84, 19] on h3 "TECHNIB - TECHNIB0000000000" at bounding box center [167, 19] width 178 height 16
drag, startPoint x: 76, startPoint y: 19, endPoint x: 125, endPoint y: 18, distance: 49.5
click at [125, 18] on div "Clients TECHNIB - TECHNIB0000000000" at bounding box center [149, 19] width 214 height 16
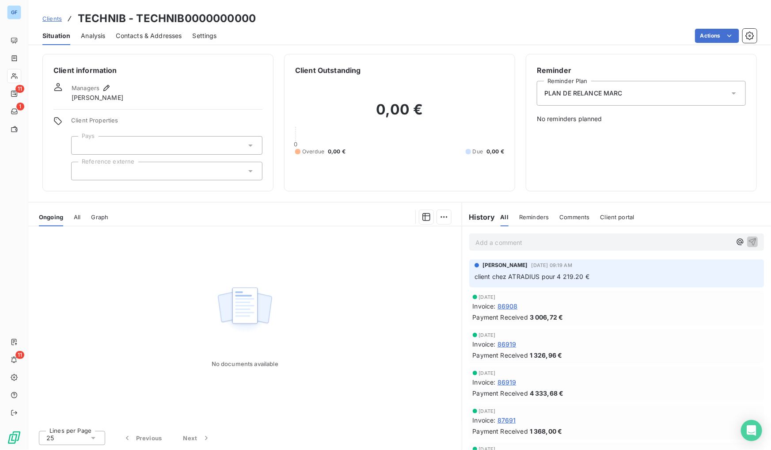
click at [462, 12] on div "Clients TECHNIB - TECHNIB0000000000" at bounding box center [399, 19] width 743 height 16
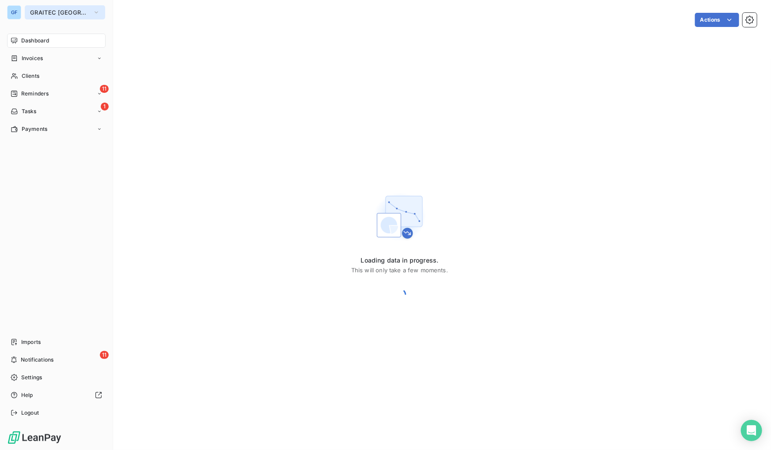
click at [37, 10] on span "GRAITEC [GEOGRAPHIC_DATA]" at bounding box center [59, 12] width 59 height 7
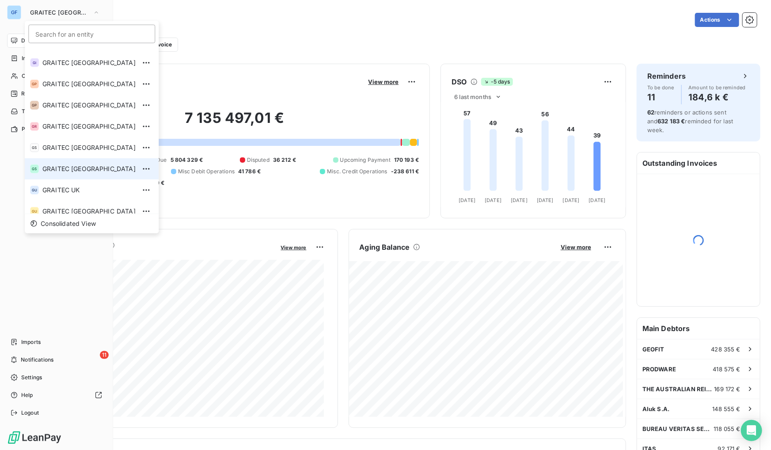
scroll to position [80, 0]
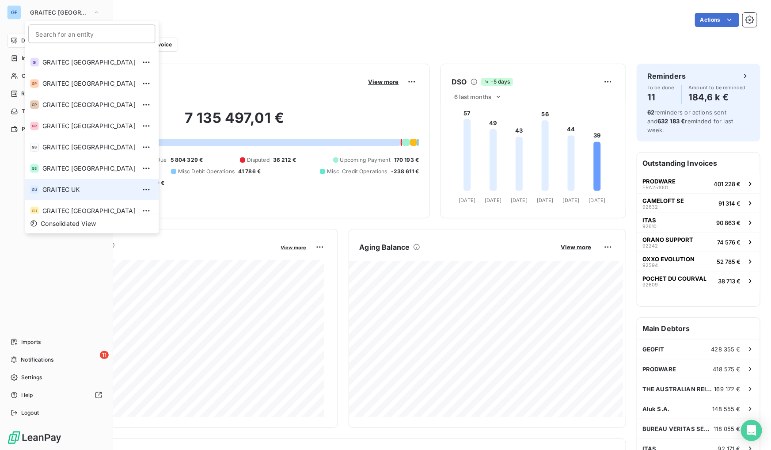
click at [87, 188] on span "GRAITEC UK" at bounding box center [88, 189] width 93 height 9
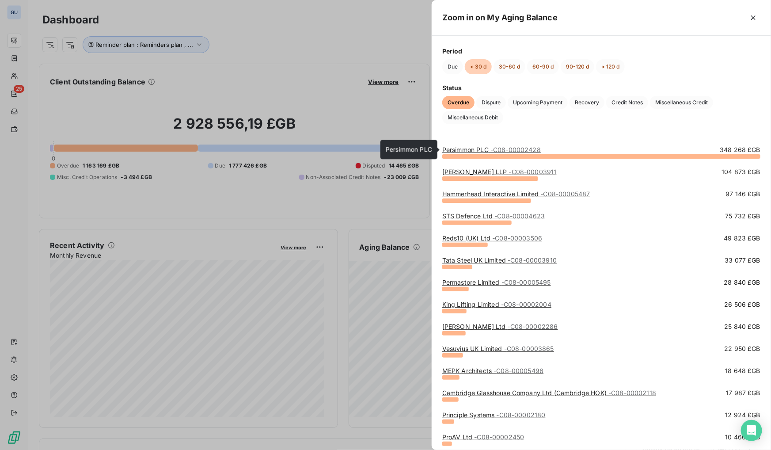
click at [467, 149] on link "Persimmon PLC - C08-00002428" at bounding box center [492, 150] width 99 height 8
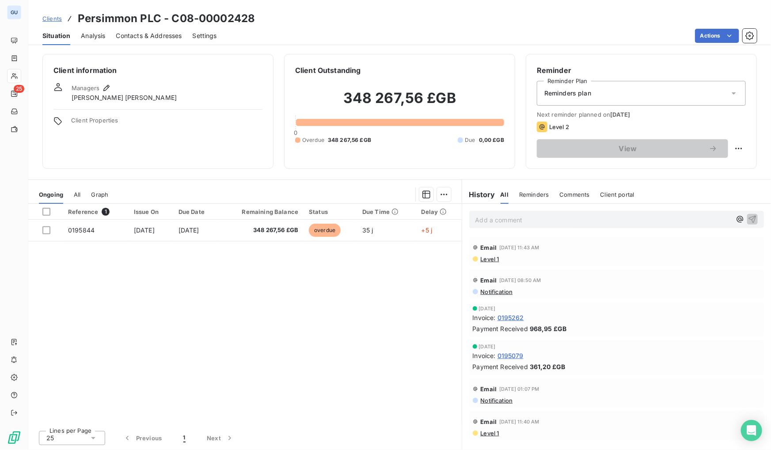
click at [53, 17] on span "Clients" at bounding box center [51, 18] width 19 height 7
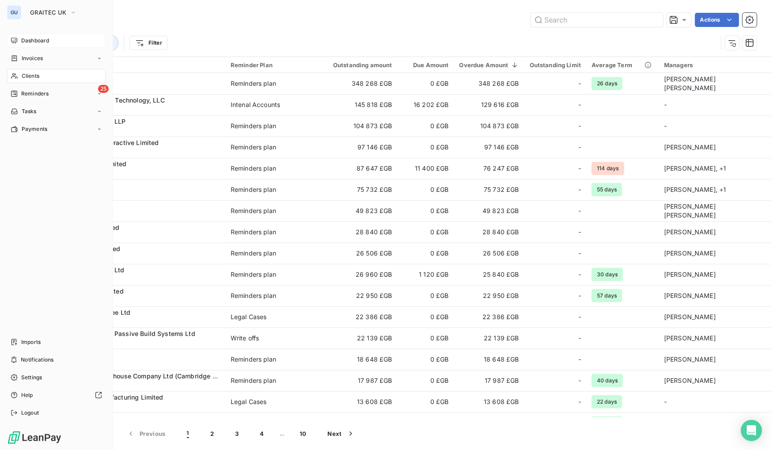
click at [29, 34] on div "Dashboard" at bounding box center [56, 41] width 99 height 14
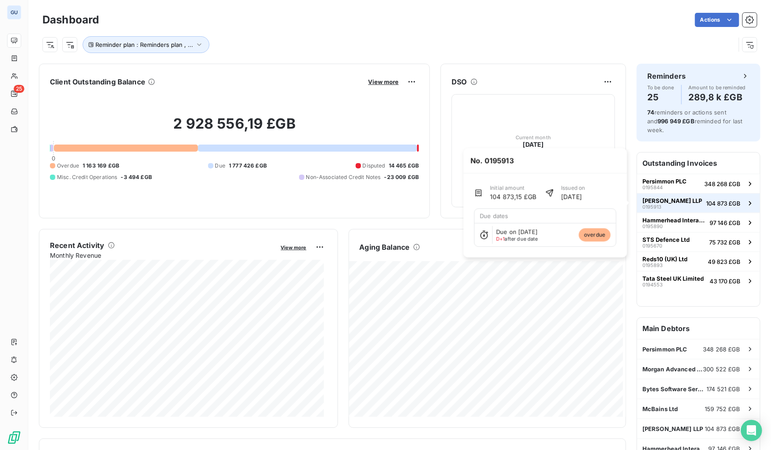
click at [678, 205] on div "Max Fordham LLP 0195913" at bounding box center [673, 203] width 60 height 12
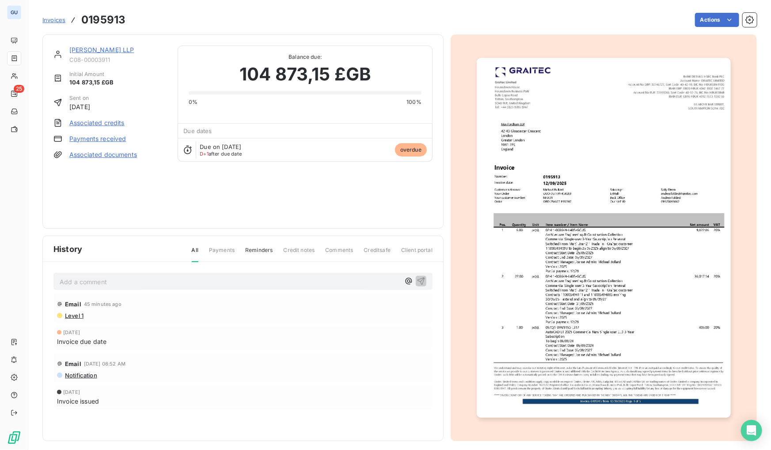
click at [51, 22] on span "Invoices" at bounding box center [53, 19] width 23 height 7
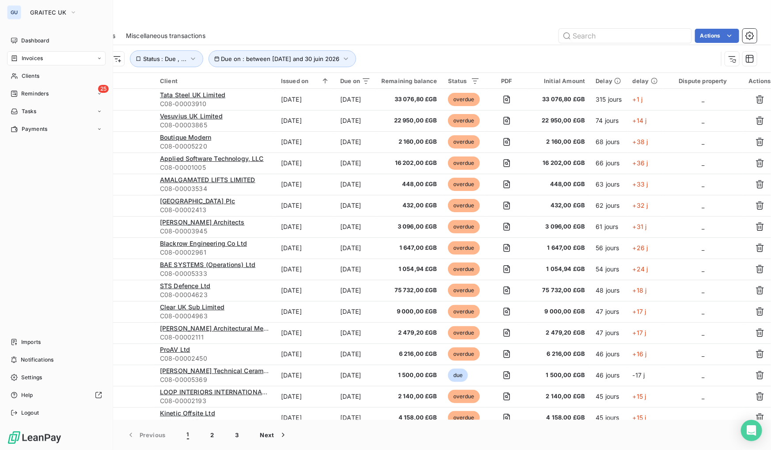
click at [37, 31] on div "GU GRAITEC UK Dashboard Invoices Clients 25 Reminders Tasks Payments Imports No…" at bounding box center [56, 225] width 113 height 450
click at [33, 37] on span "Dashboard" at bounding box center [35, 41] width 28 height 8
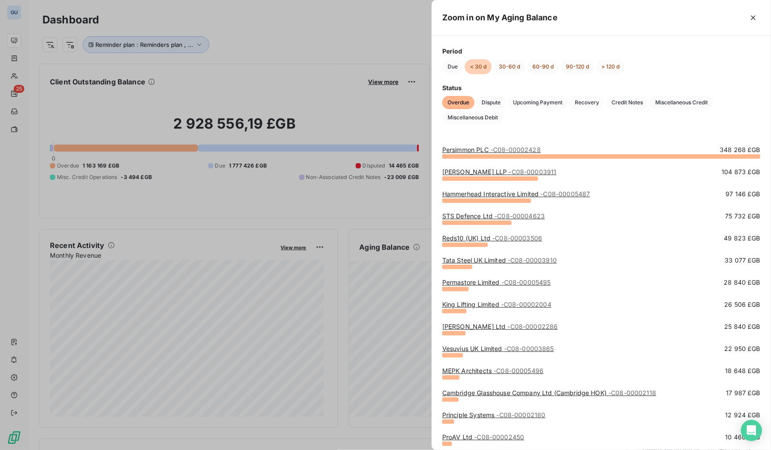
click at [356, 206] on div at bounding box center [385, 225] width 771 height 450
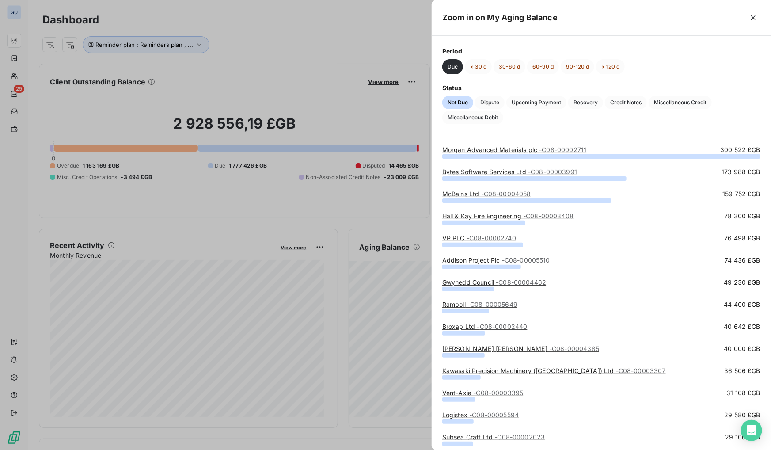
click at [521, 146] on link "Morgan Advanced Materials plc - C08-00002711" at bounding box center [515, 150] width 144 height 8
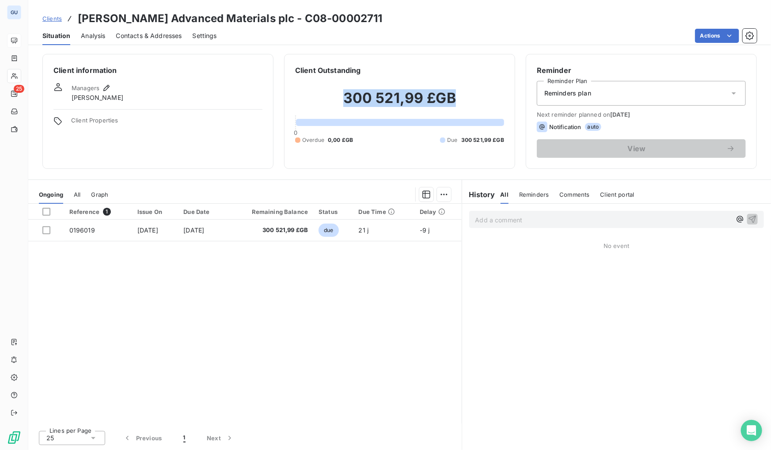
drag, startPoint x: 343, startPoint y: 99, endPoint x: 459, endPoint y: 99, distance: 116.3
click at [459, 99] on h2 "300 521,99 £GB" at bounding box center [399, 102] width 209 height 27
click at [49, 18] on span "Clients" at bounding box center [51, 18] width 19 height 7
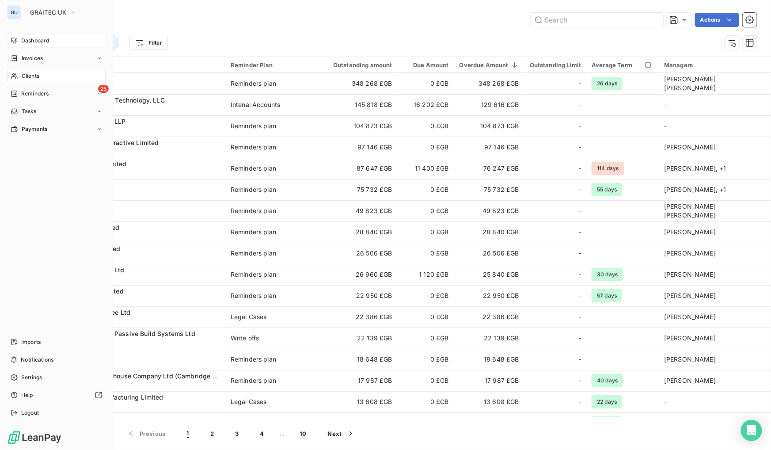
click at [53, 42] on div "Dashboard" at bounding box center [56, 41] width 99 height 14
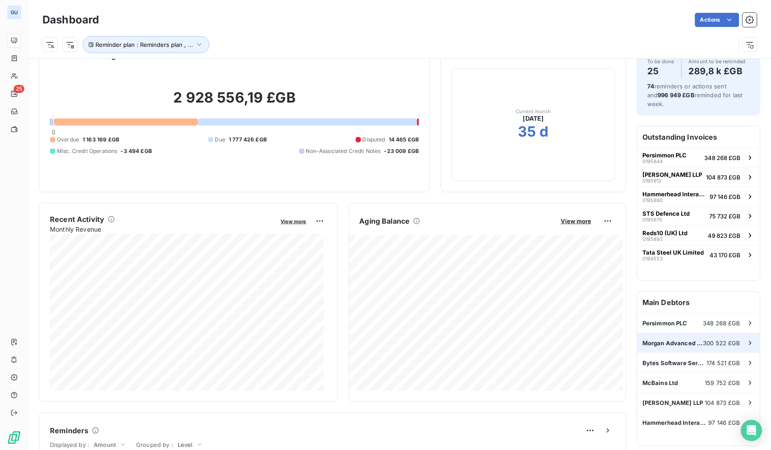
scroll to position [67, 0]
